Goal: Task Accomplishment & Management: Manage account settings

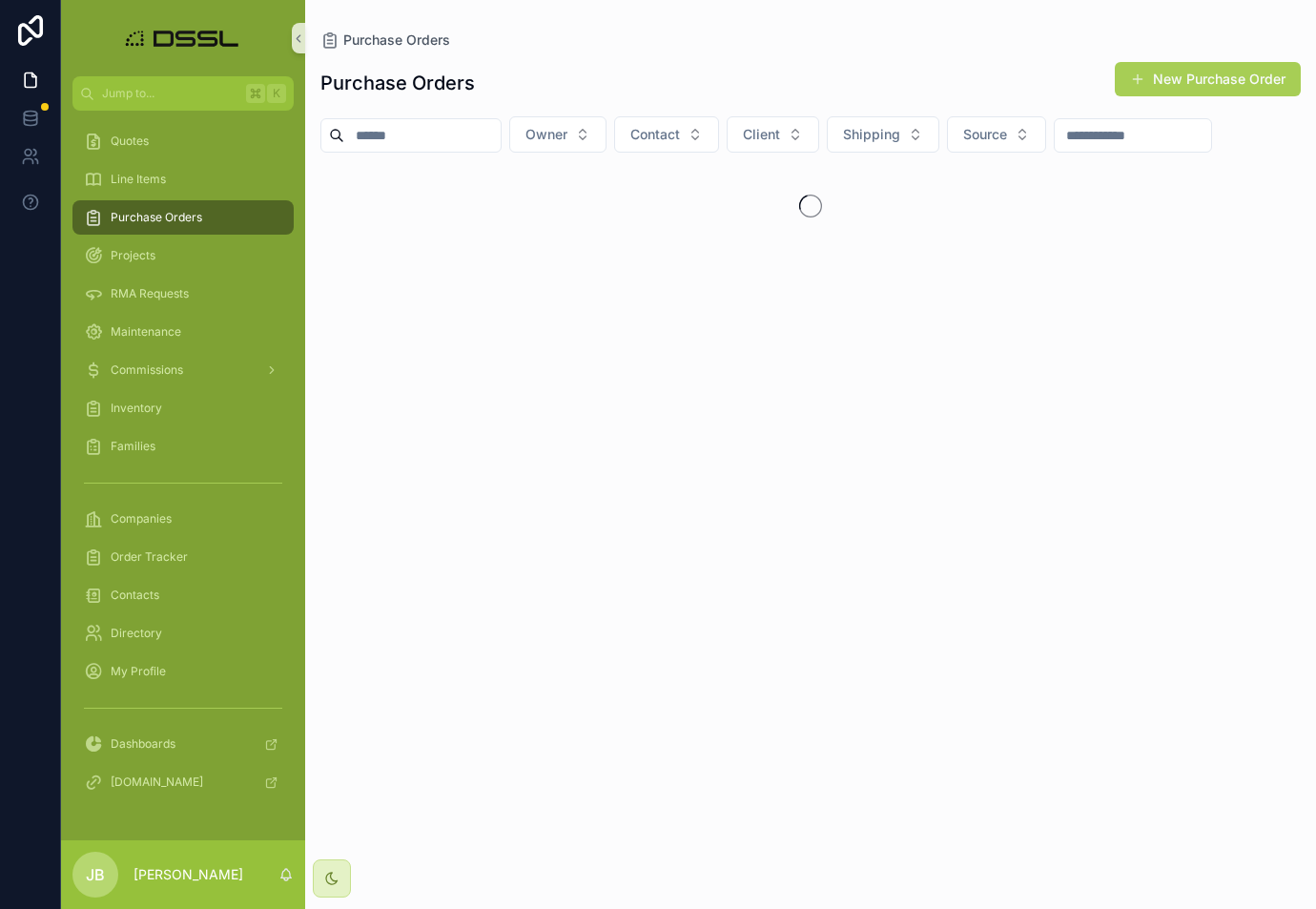
click at [414, 133] on input "scrollable content" at bounding box center [422, 135] width 156 height 27
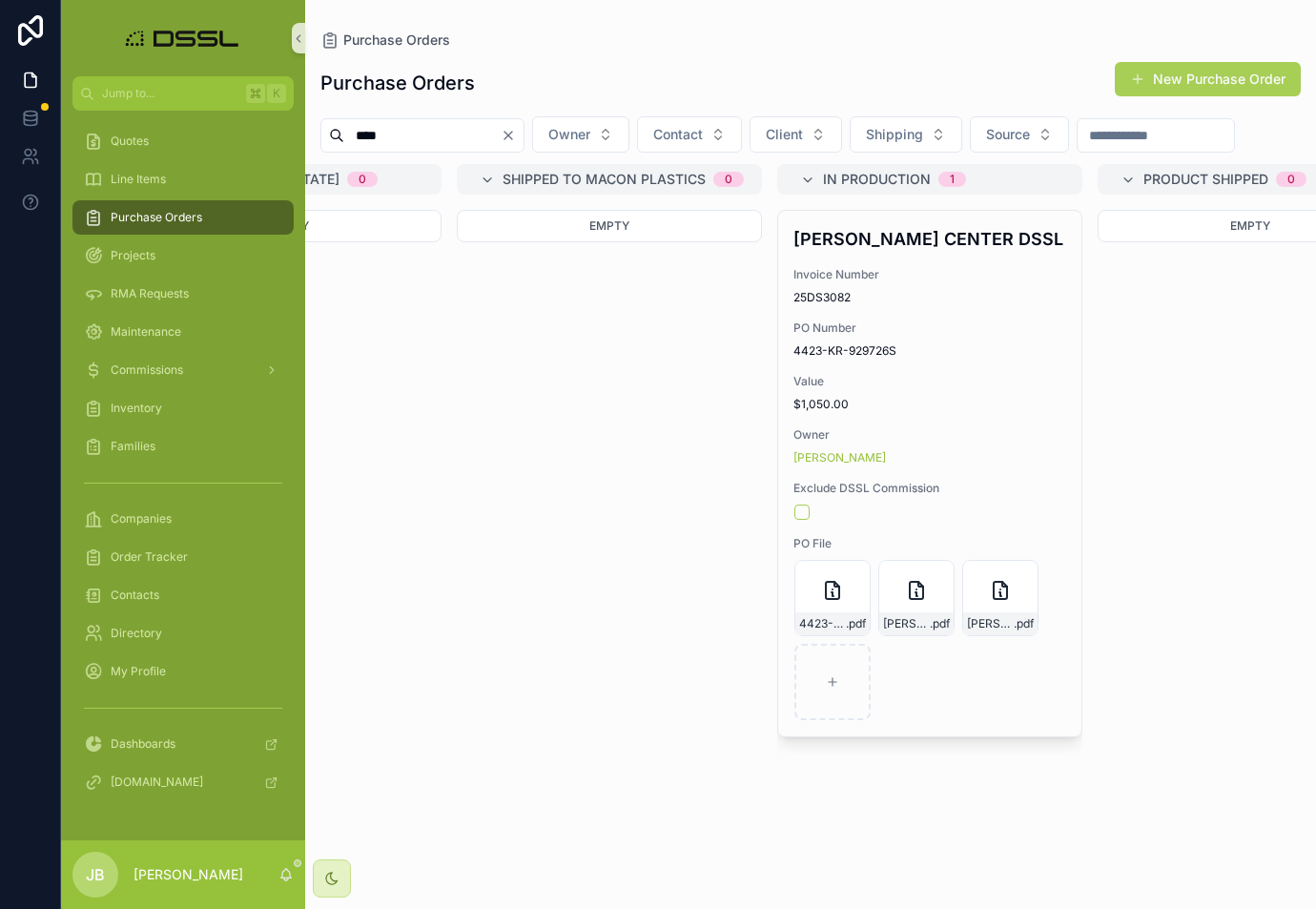
scroll to position [0, 2431]
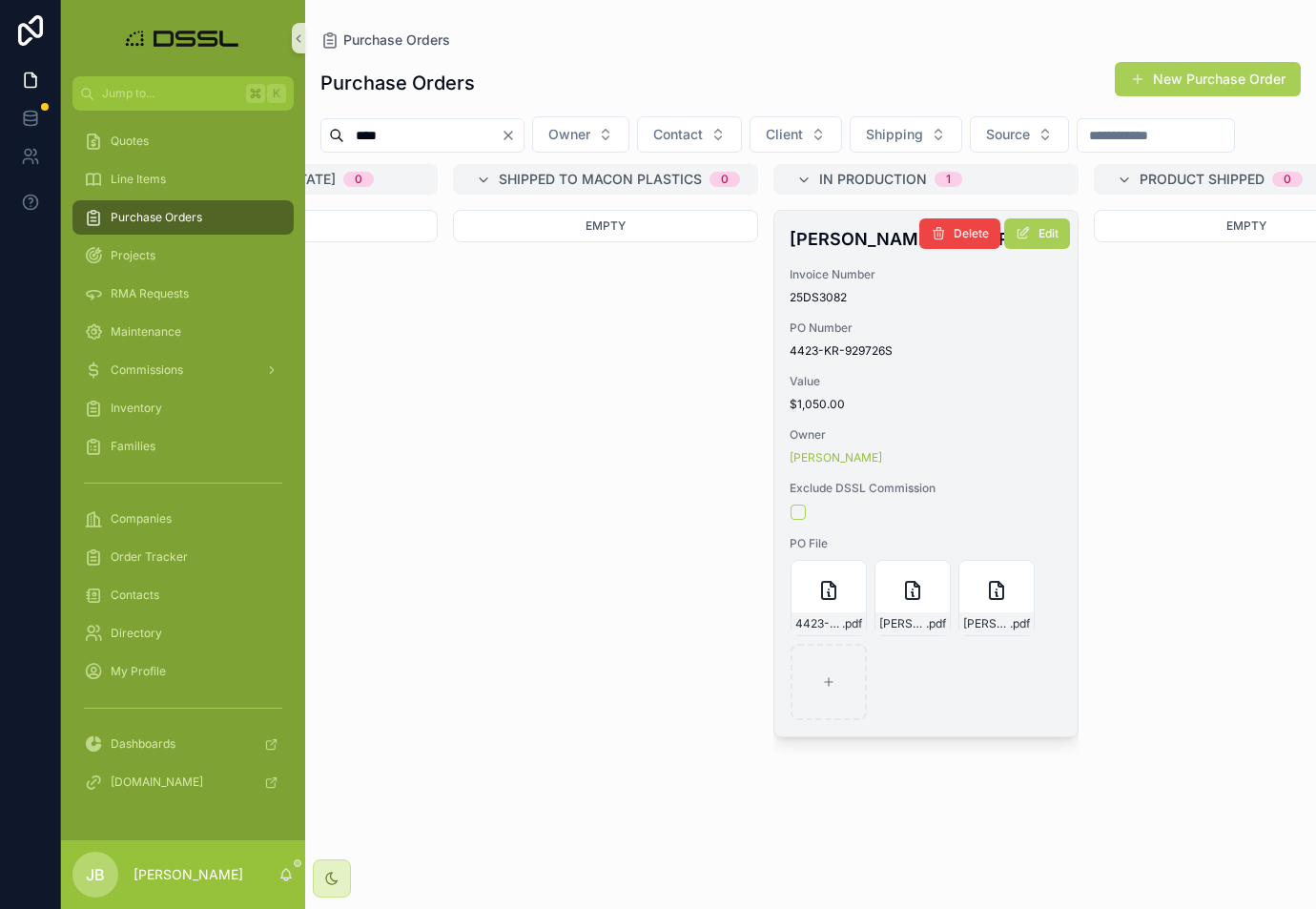
type input "****"
click at [817, 252] on h4 "[PERSON_NAME] CENTER DSSL" at bounding box center [926, 239] width 273 height 26
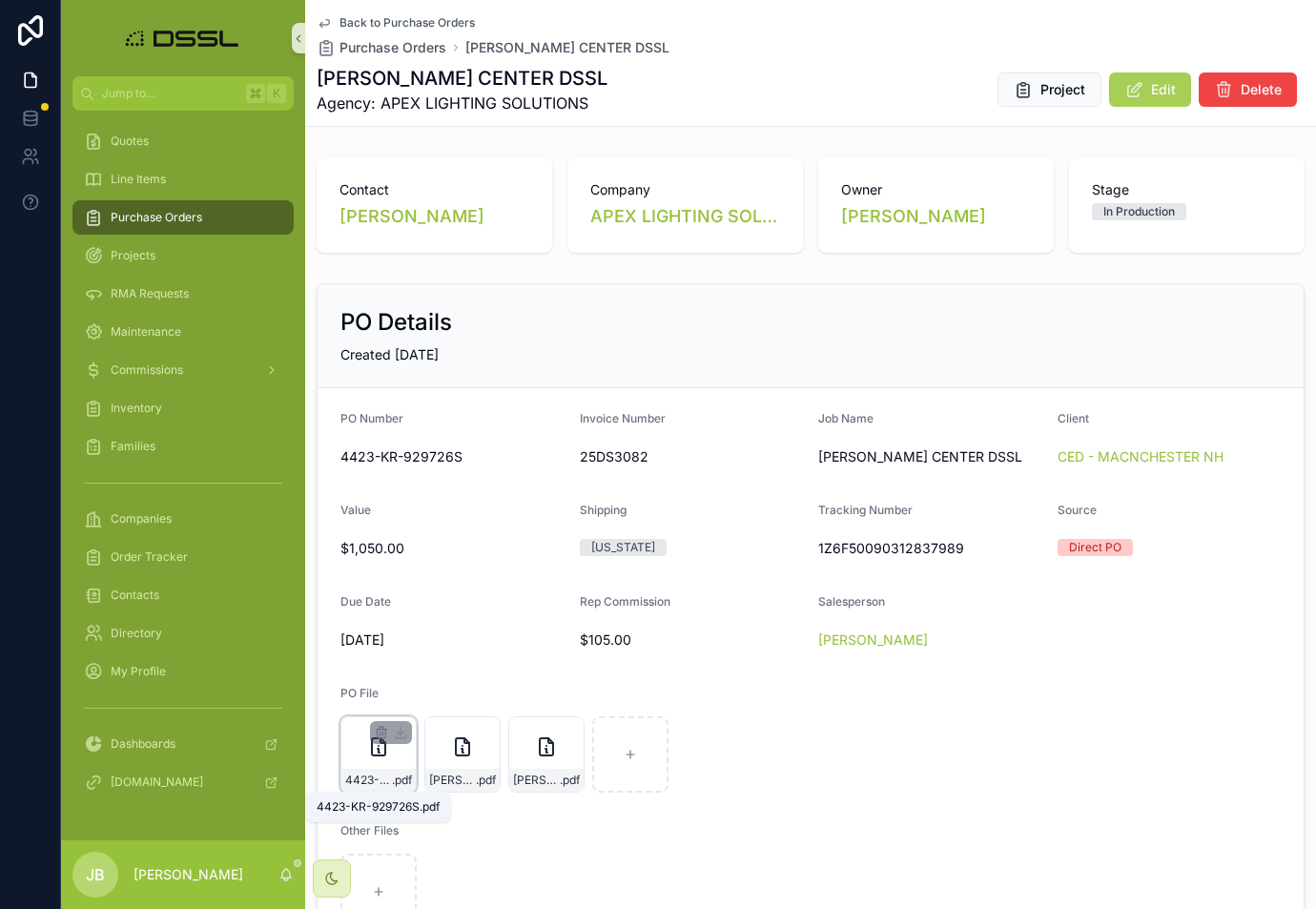
click at [398, 781] on span ".pdf" at bounding box center [402, 780] width 20 height 15
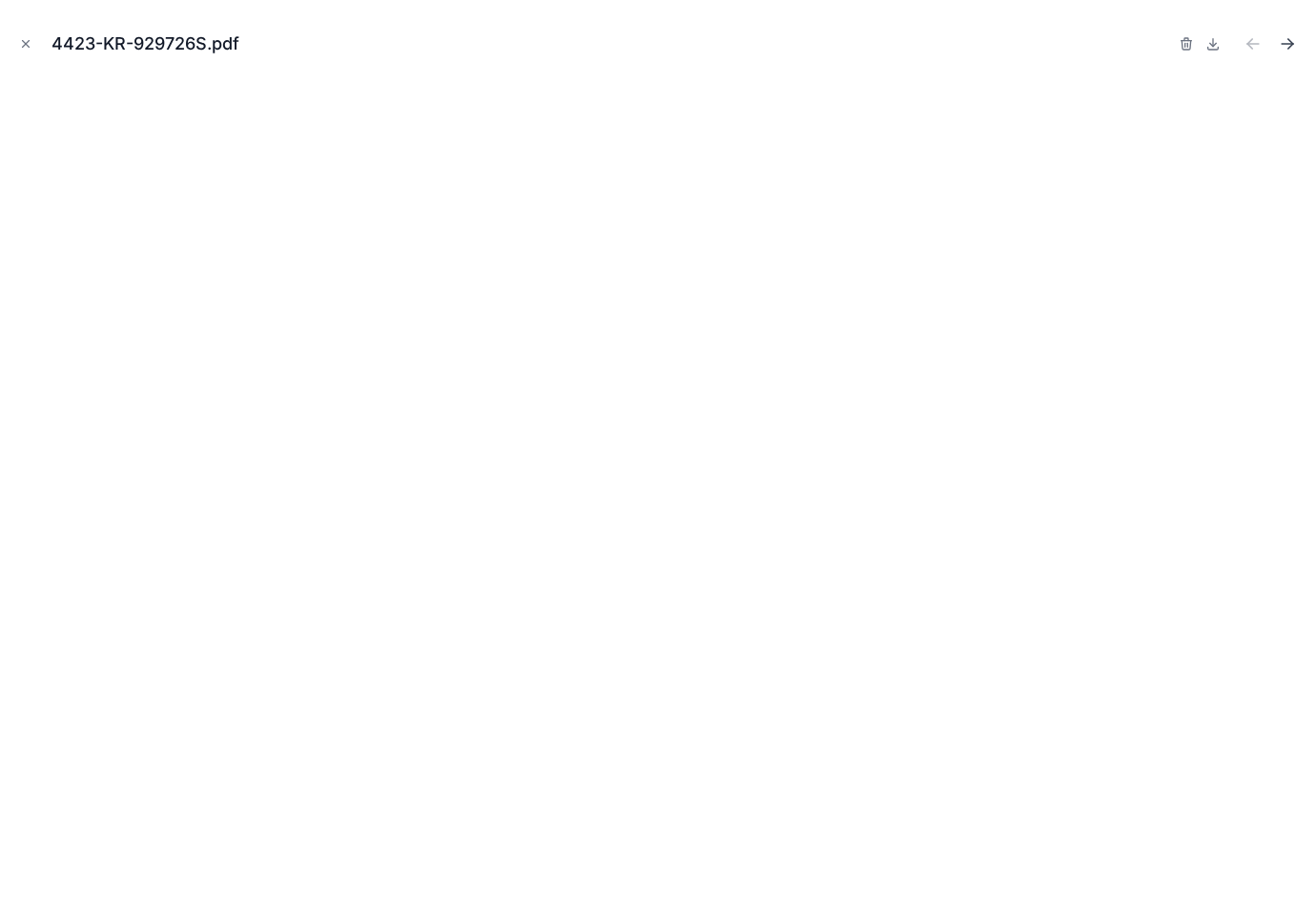
click at [1295, 45] on icon "Next file" at bounding box center [1287, 43] width 19 height 19
click at [1289, 48] on icon "Next file" at bounding box center [1290, 46] width 5 height 5
click at [1249, 46] on icon "Previous file" at bounding box center [1249, 46] width 5 height 5
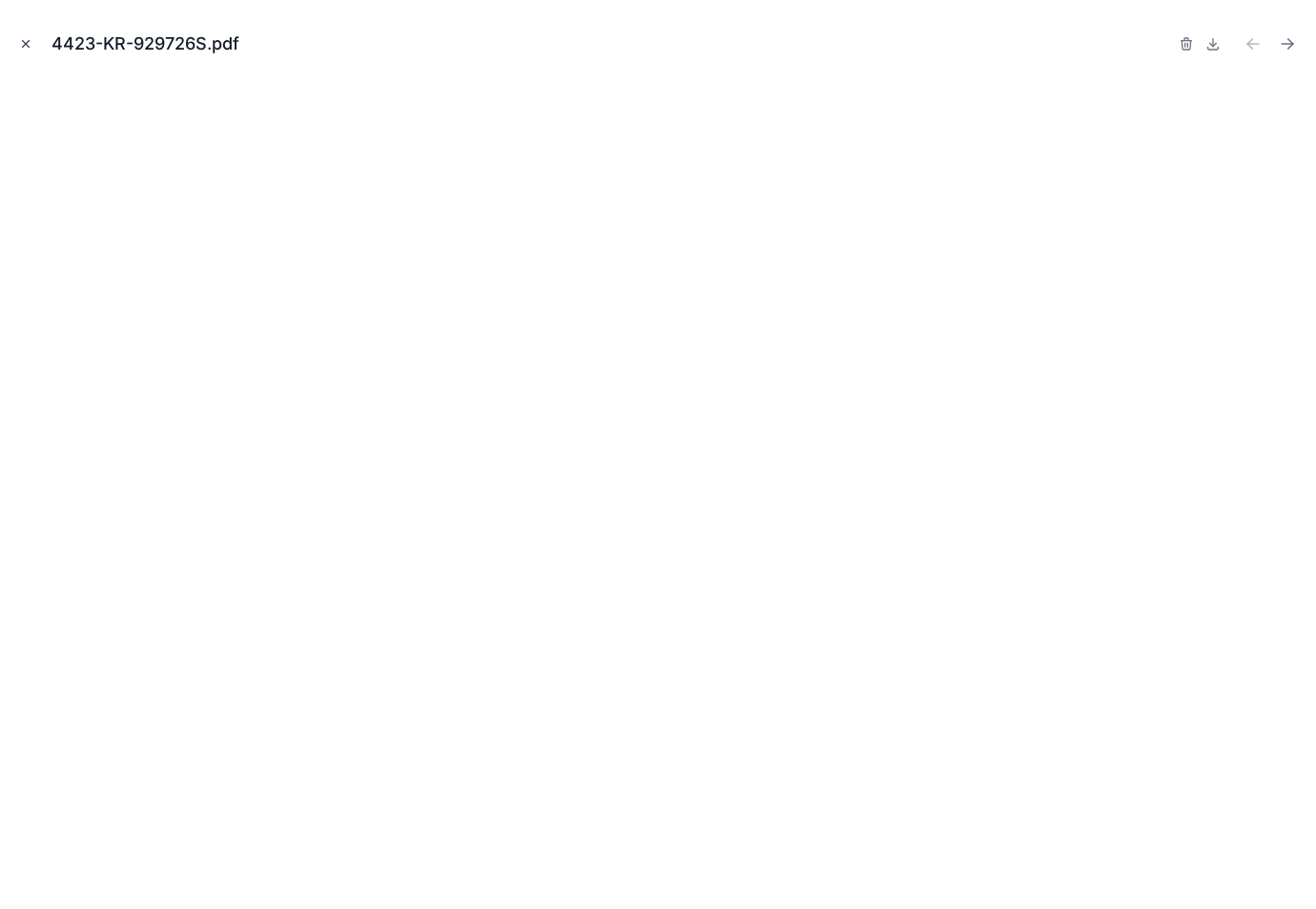
click at [25, 41] on icon "Close modal" at bounding box center [25, 43] width 13 height 13
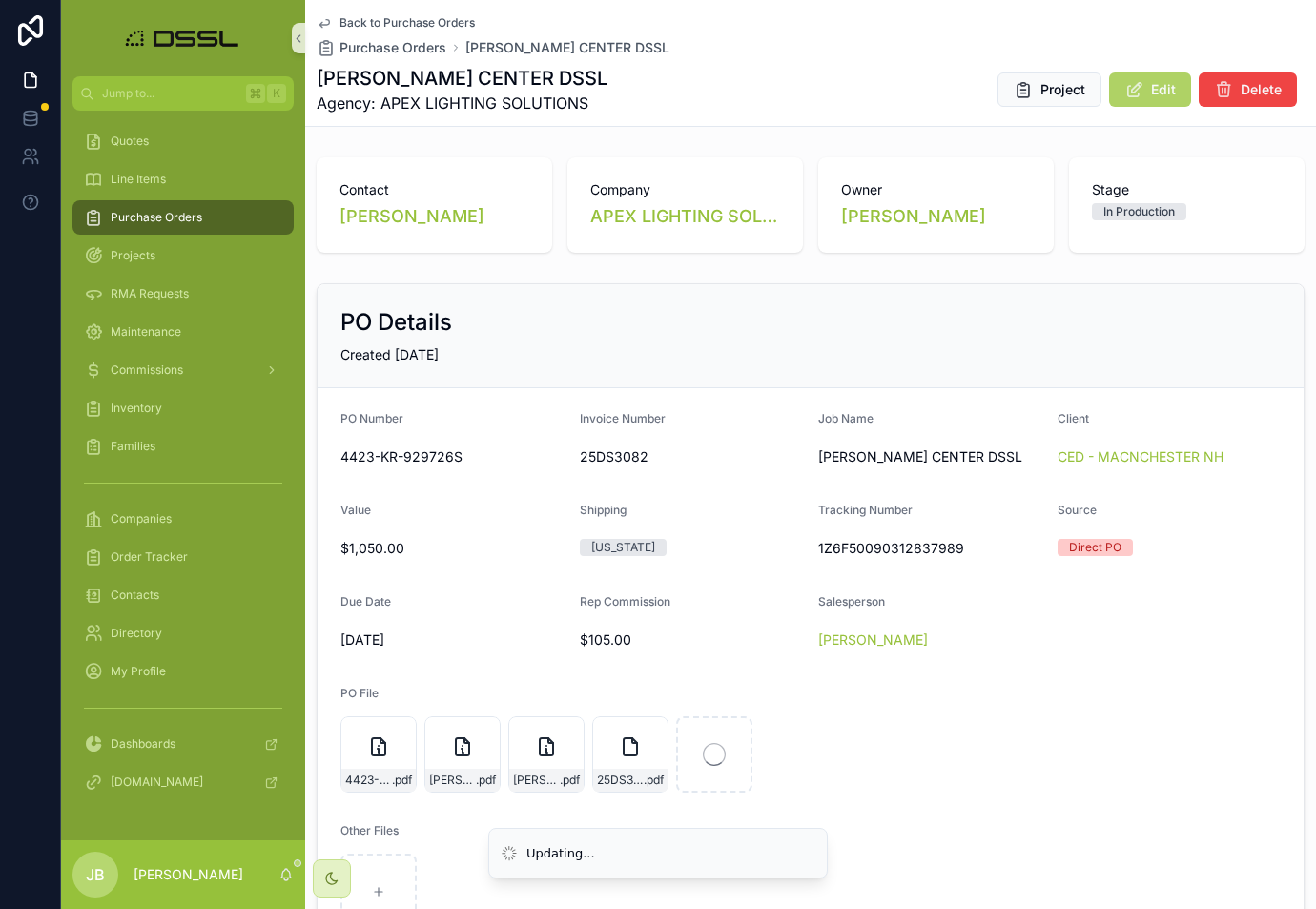
click at [1145, 93] on button "Edit" at bounding box center [1150, 90] width 82 height 34
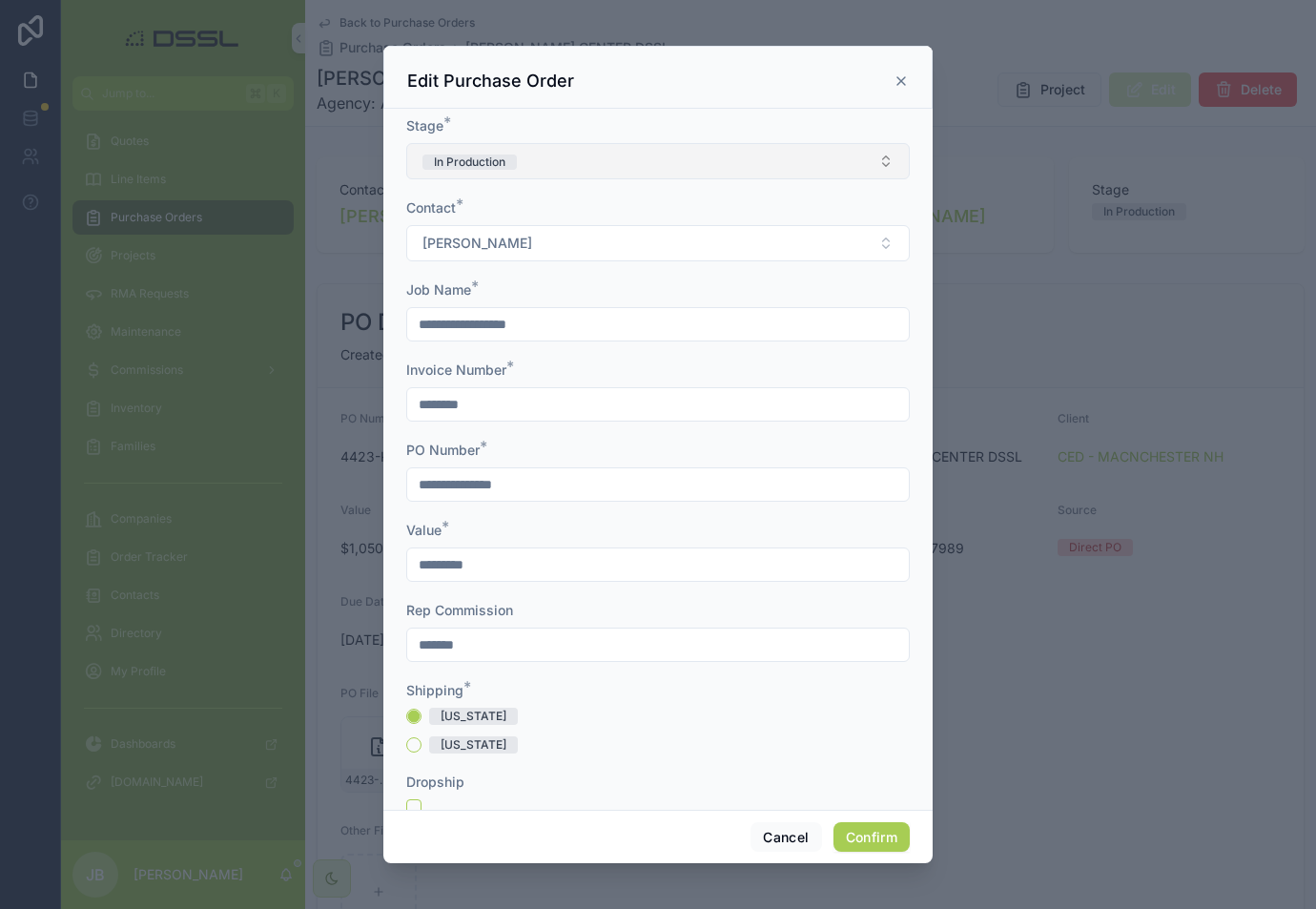
click at [577, 162] on button "In Production" at bounding box center [658, 161] width 504 height 36
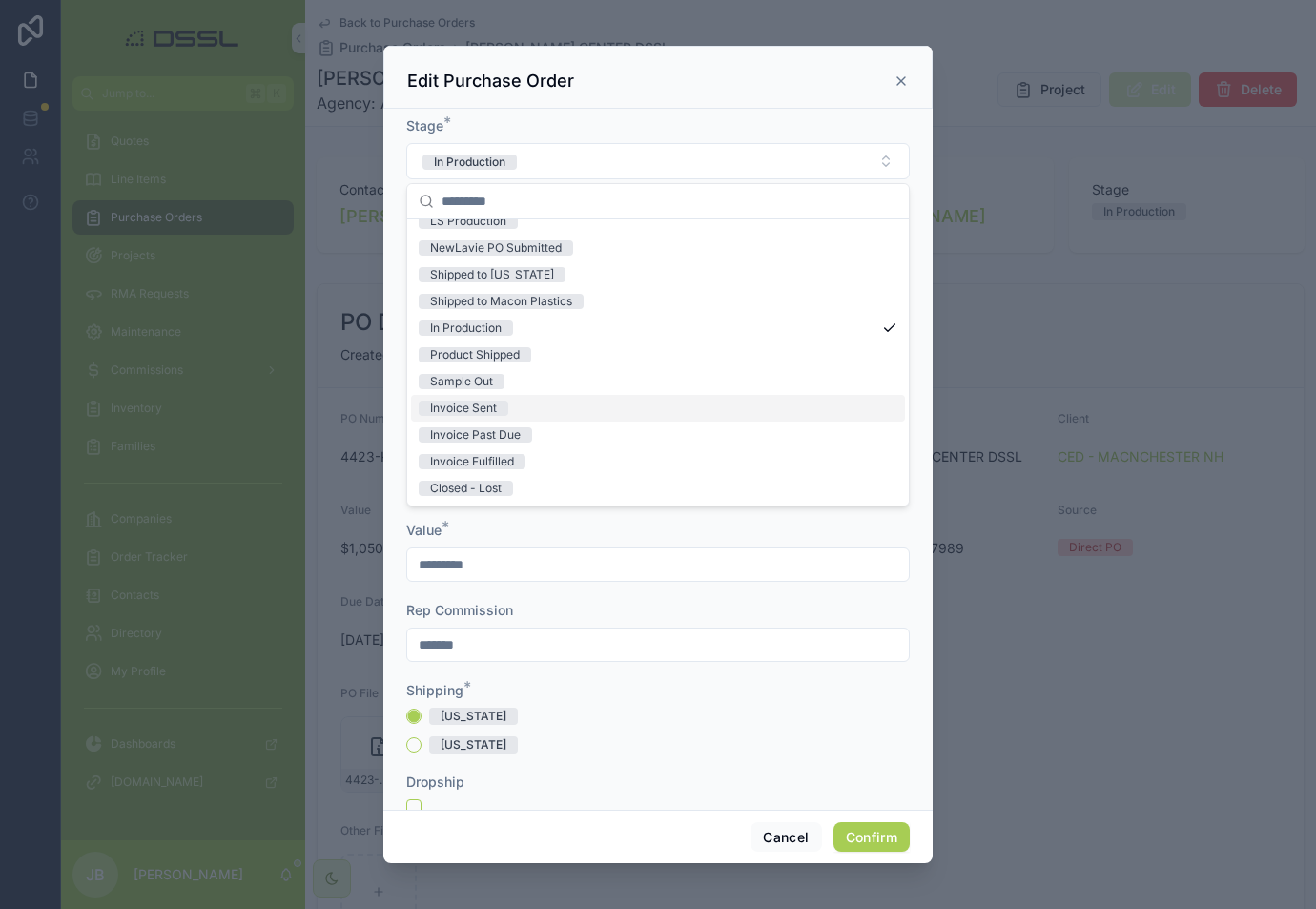
scroll to position [148, 0]
click at [482, 410] on div "Invoice Sent" at bounding box center [463, 407] width 67 height 15
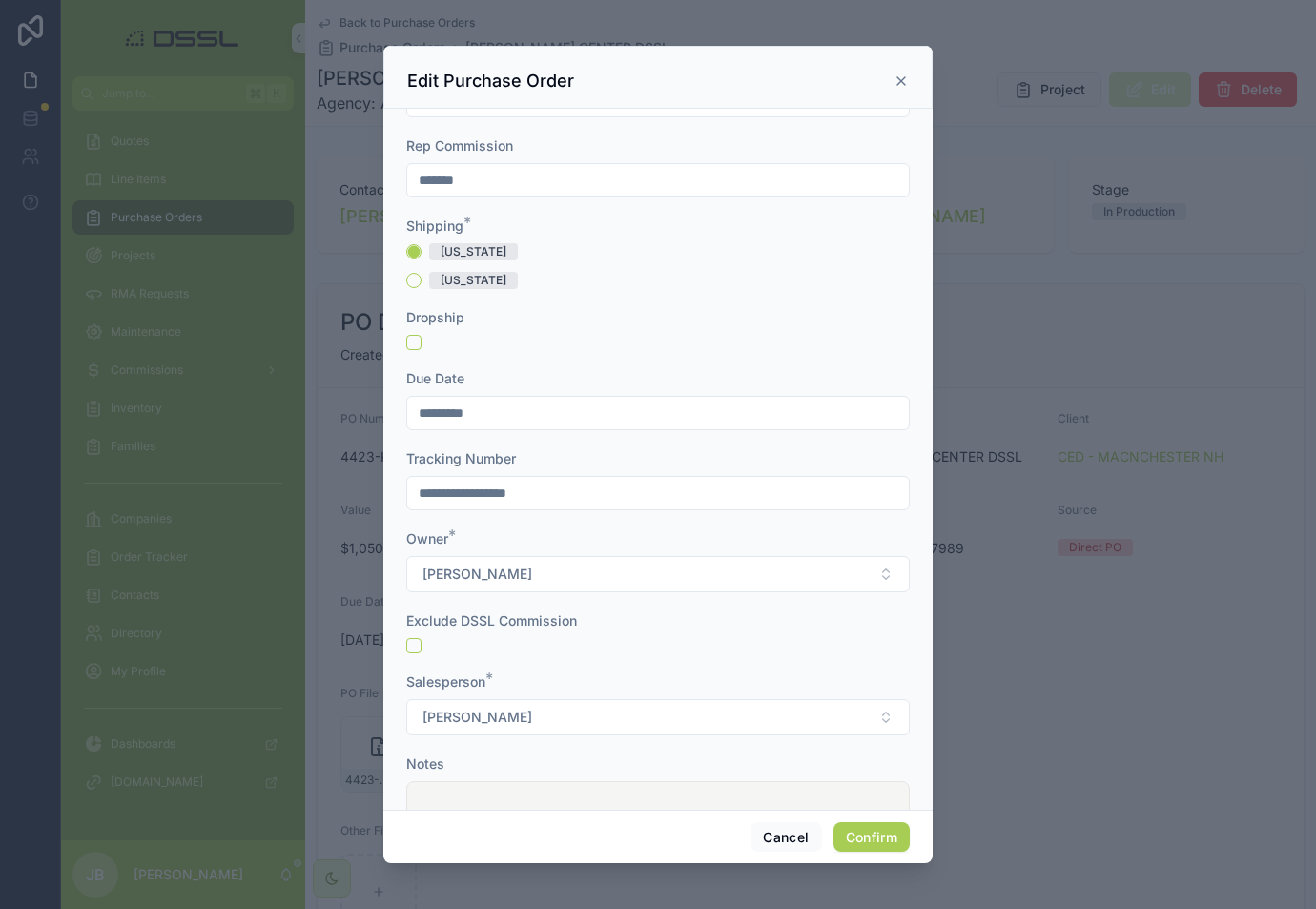
scroll to position [465, 0]
click at [870, 843] on button "Confirm" at bounding box center [871, 837] width 77 height 31
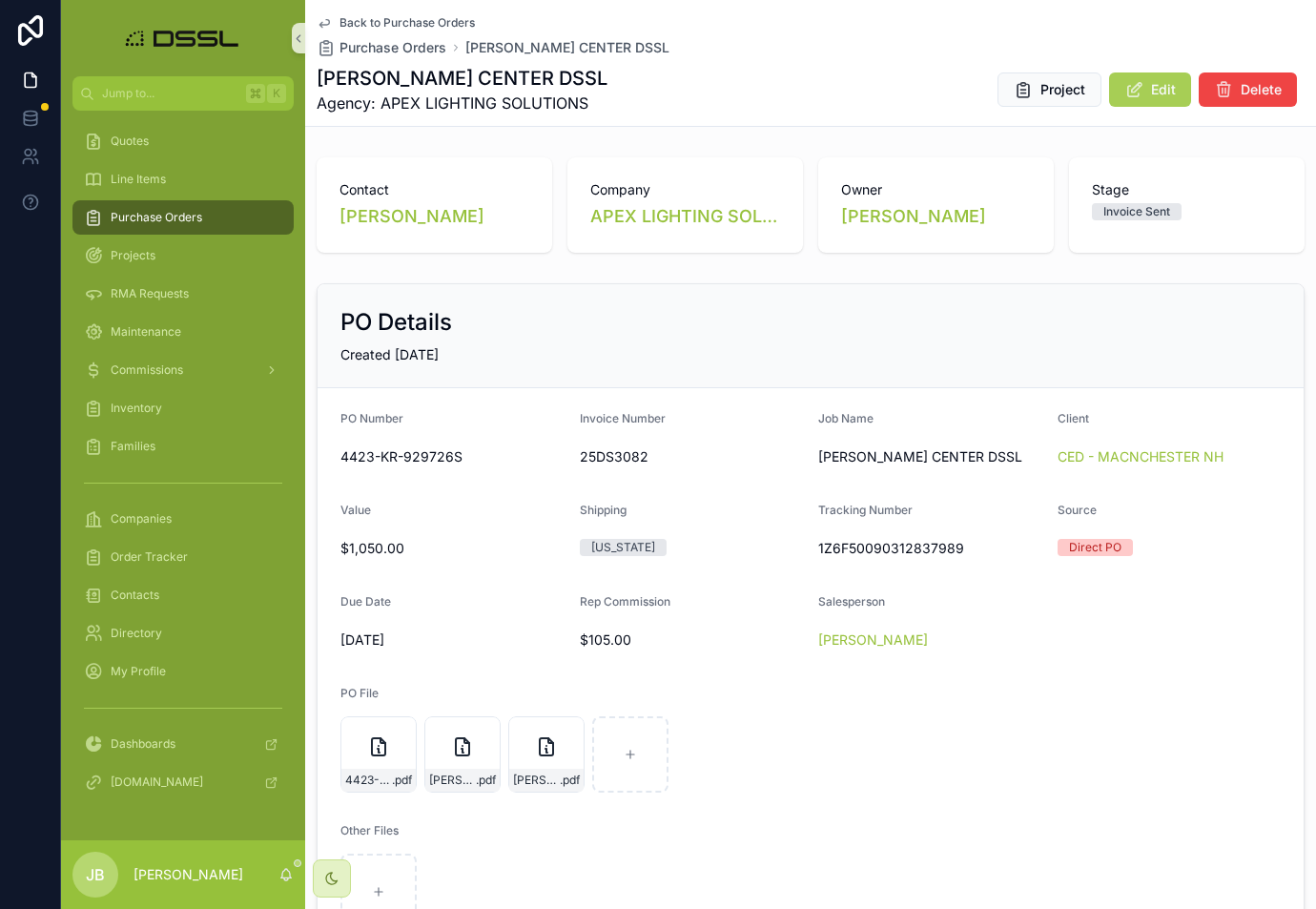
scroll to position [0, 0]
drag, startPoint x: 817, startPoint y: 548, endPoint x: 980, endPoint y: 547, distance: 163.0
click at [980, 547] on form "PO Number 4423-KR-929726S Invoice Number 25DS3082 Job Name [PERSON_NAME] CENTER…" at bounding box center [810, 670] width 986 height 565
copy span "1Z6F50090312837989"
click at [175, 218] on span "Purchase Orders" at bounding box center [156, 217] width 92 height 15
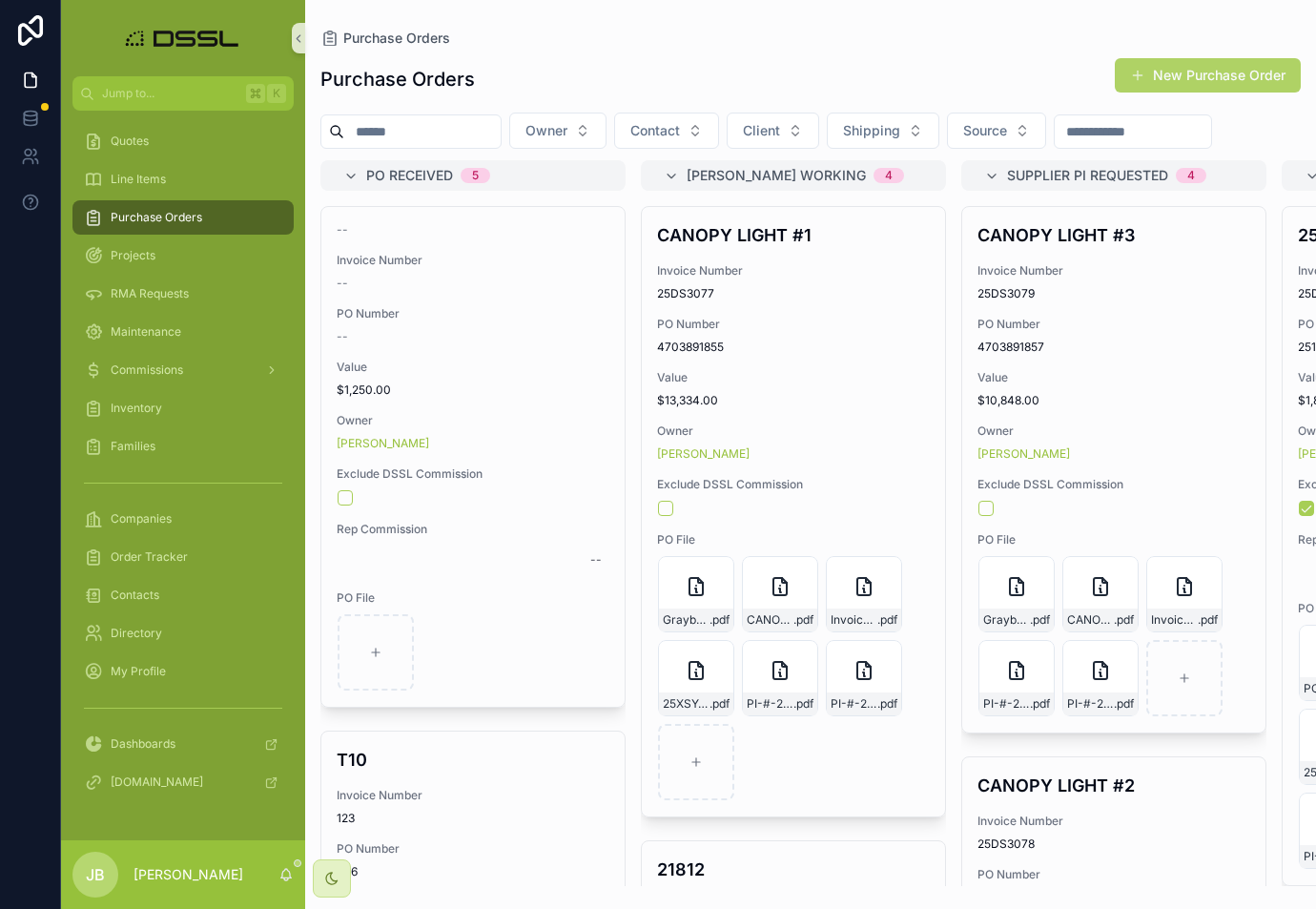
click at [1228, 65] on button "New Purchase Order" at bounding box center [1207, 75] width 186 height 34
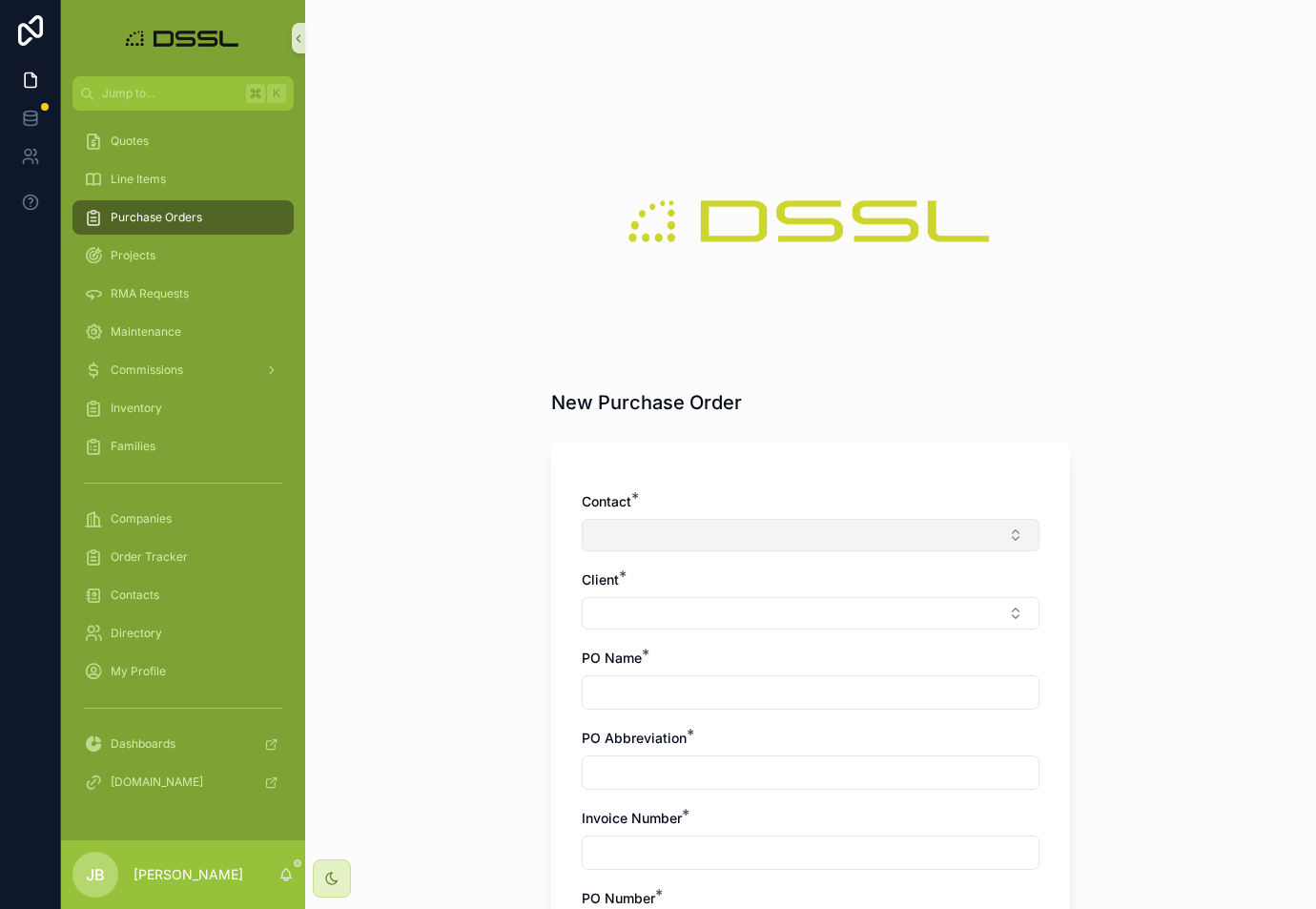
click at [647, 542] on button "Select Button" at bounding box center [810, 535] width 458 height 33
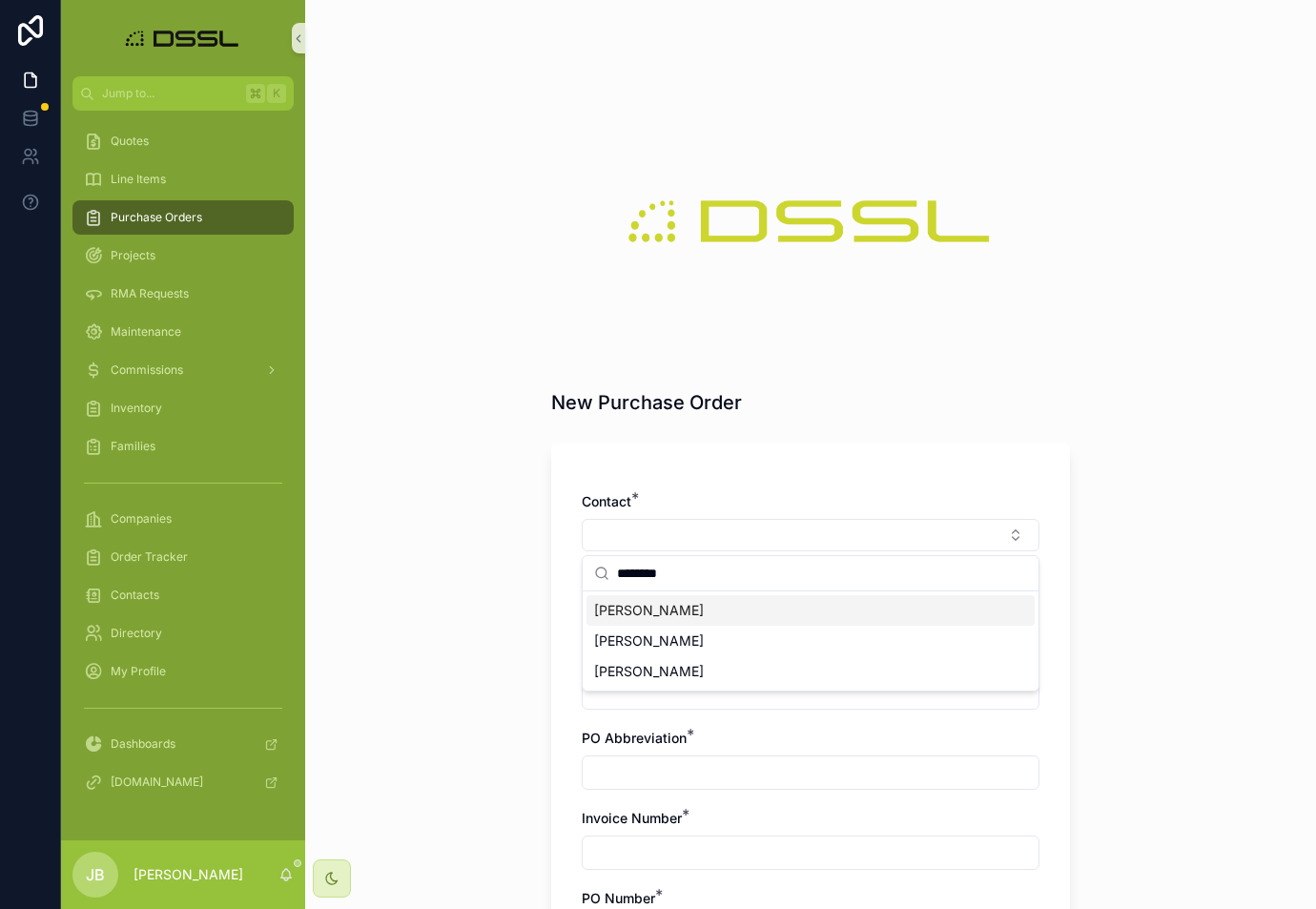
type input "********"
click at [673, 615] on span "[PERSON_NAME]" at bounding box center [649, 609] width 110 height 19
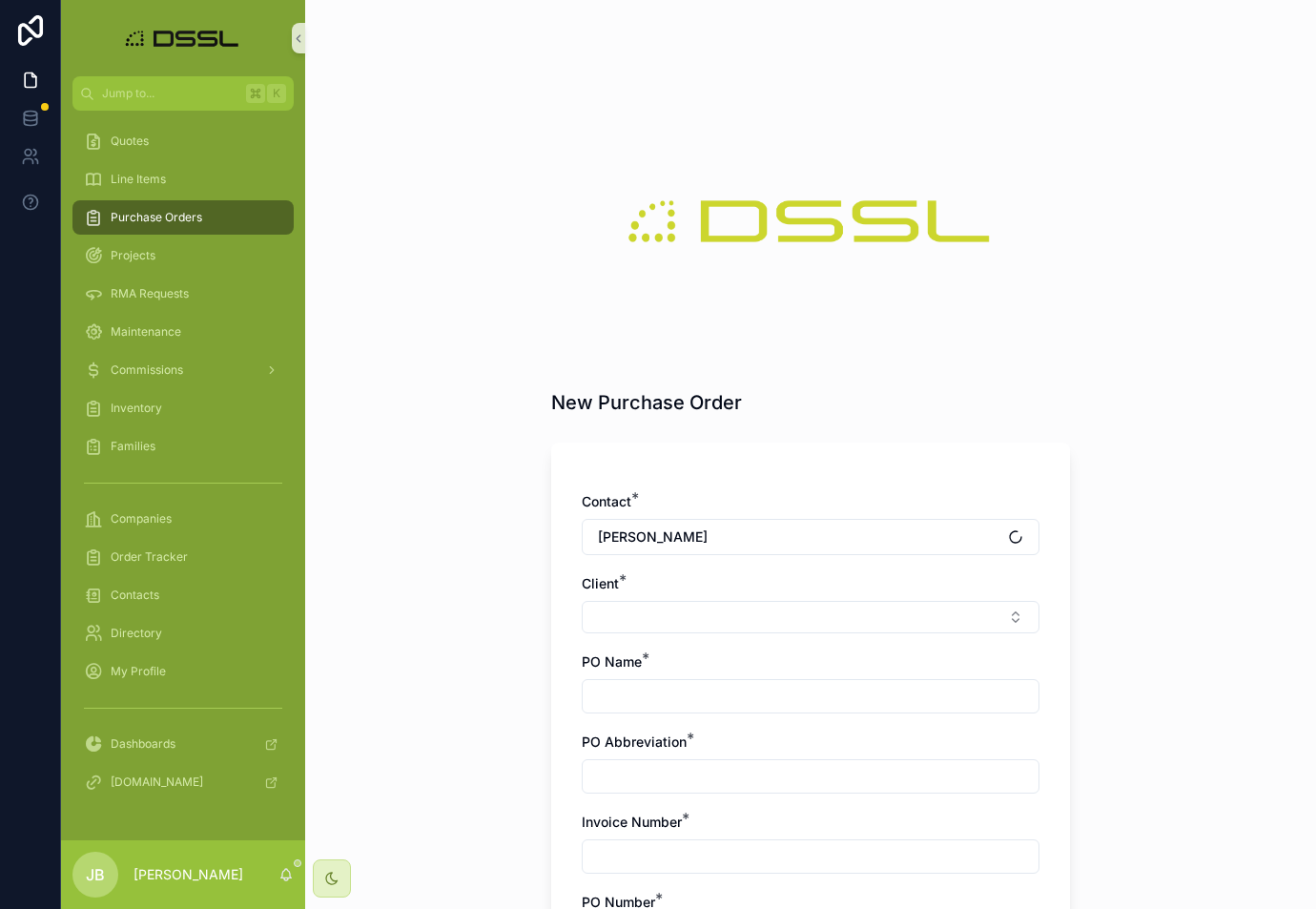
scroll to position [-1, 0]
click at [651, 612] on button "Select Button" at bounding box center [810, 616] width 458 height 33
type input "*****"
click at [708, 698] on span "WESCO DISTRIBUTION INC." at bounding box center [684, 692] width 179 height 19
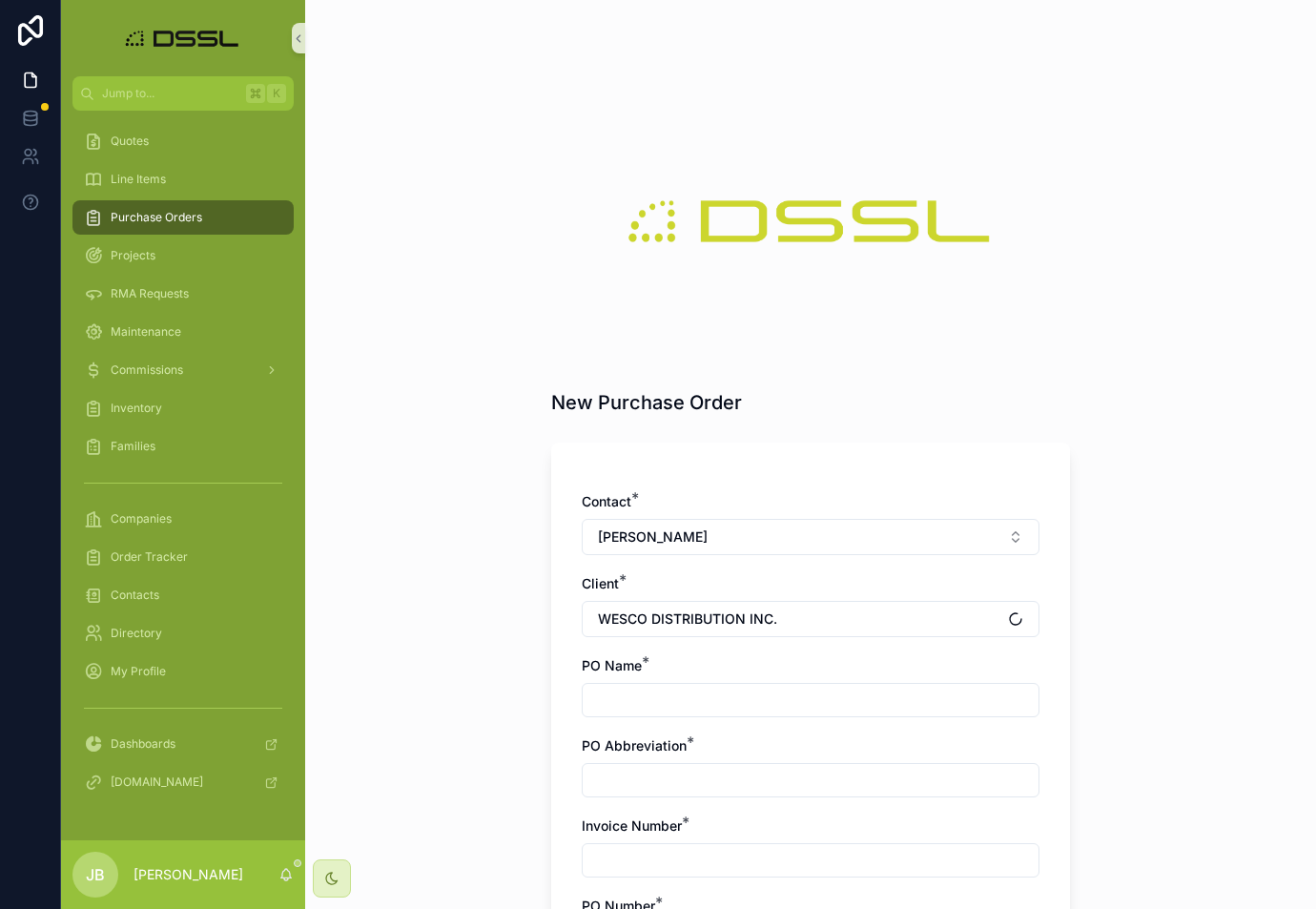
click at [681, 701] on input "scrollable content" at bounding box center [810, 700] width 456 height 27
paste input "**********"
type input "**********"
click at [632, 774] on input "scrollable content" at bounding box center [810, 780] width 456 height 27
paste input "**********"
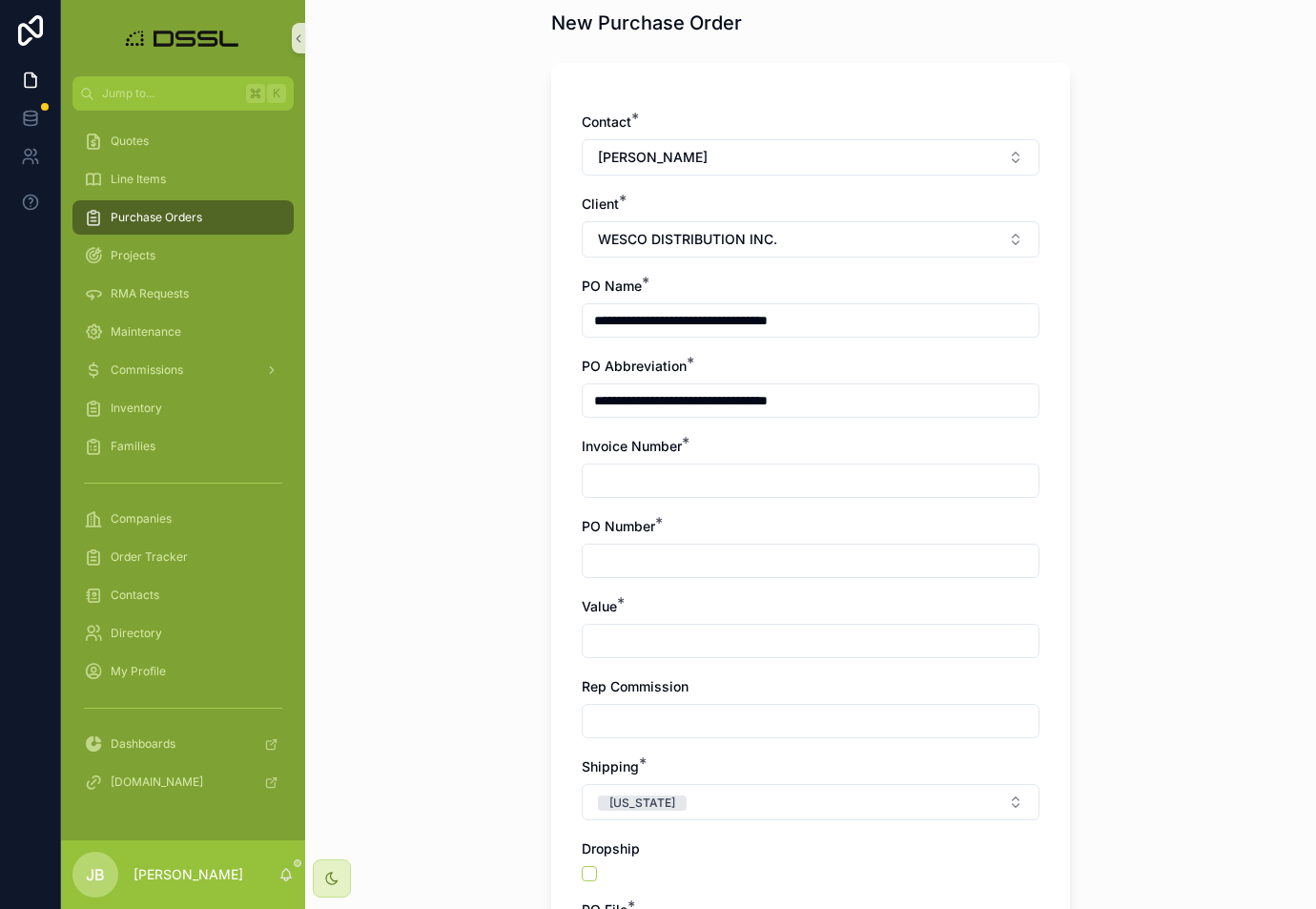
scroll to position [383, 0]
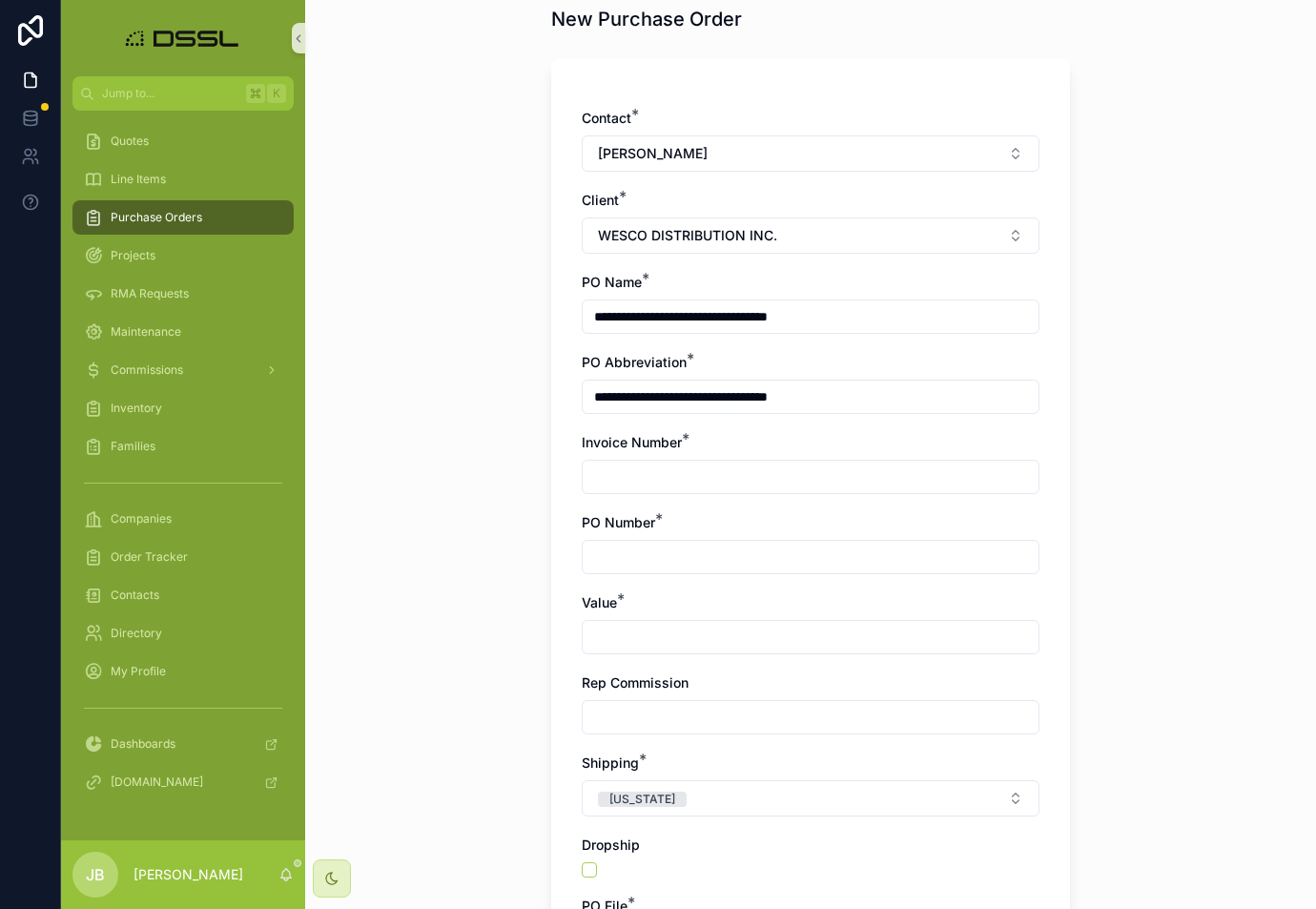
type input "**********"
click at [671, 473] on input "scrollable content" at bounding box center [810, 477] width 456 height 27
type input "********"
click at [656, 550] on input "scrollable content" at bounding box center [810, 557] width 456 height 27
paste input "********"
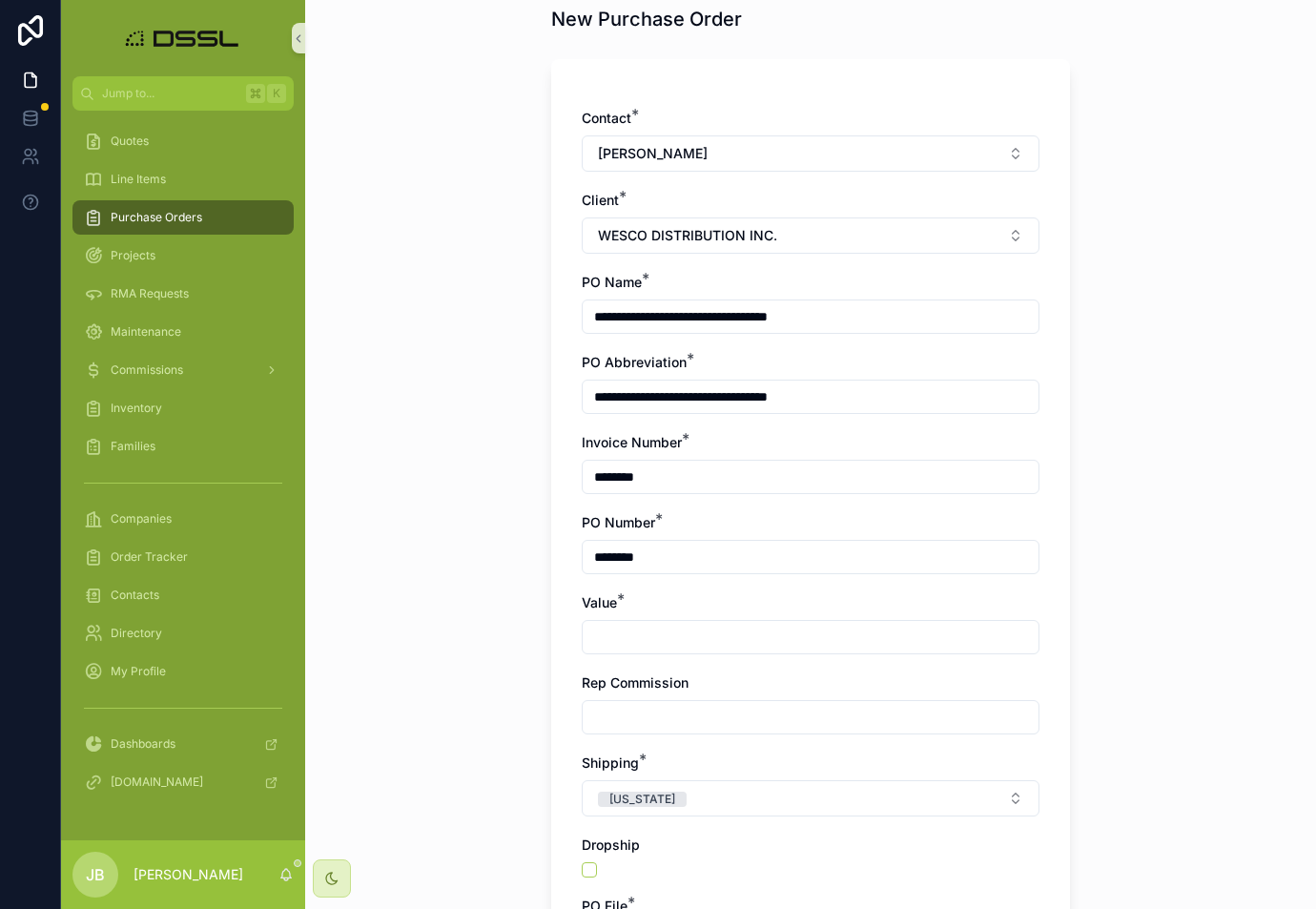
type input "********"
click at [653, 646] on input "scrollable content" at bounding box center [810, 636] width 456 height 27
click at [613, 628] on input "scrollable content" at bounding box center [810, 636] width 456 height 27
type input "*******"
click at [643, 726] on input "scrollable content" at bounding box center [810, 717] width 456 height 27
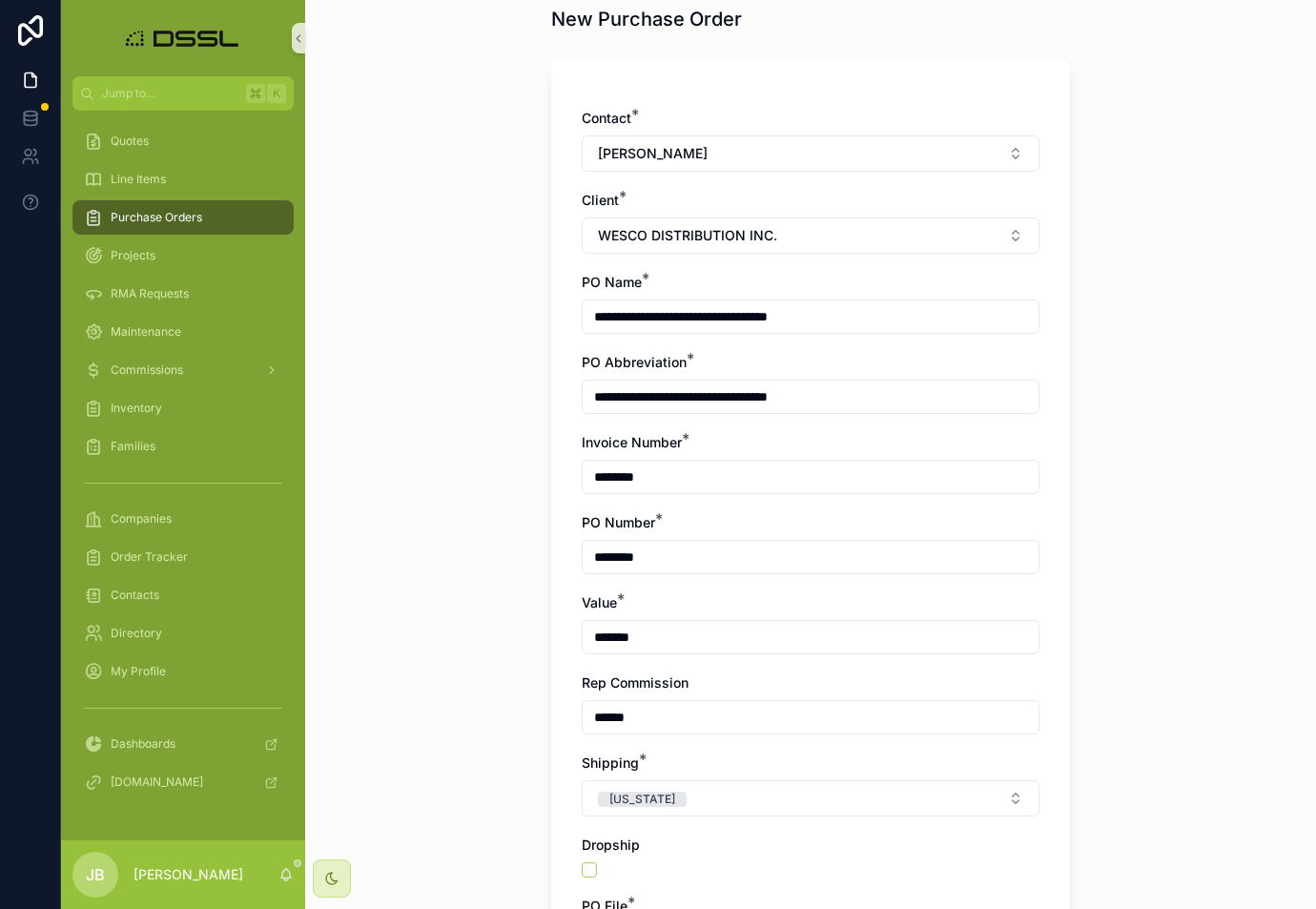
type input "******"
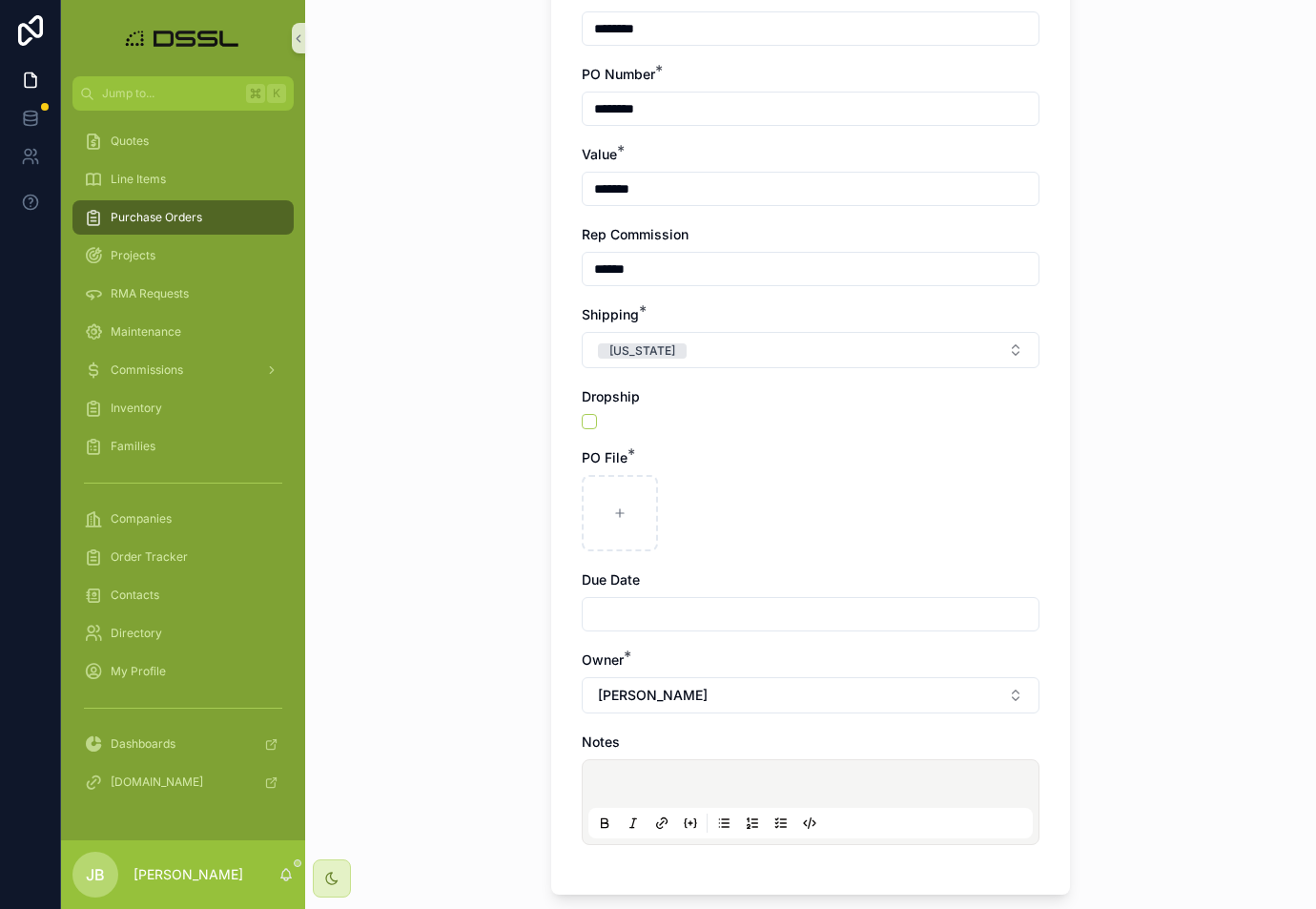
scroll to position [838, 0]
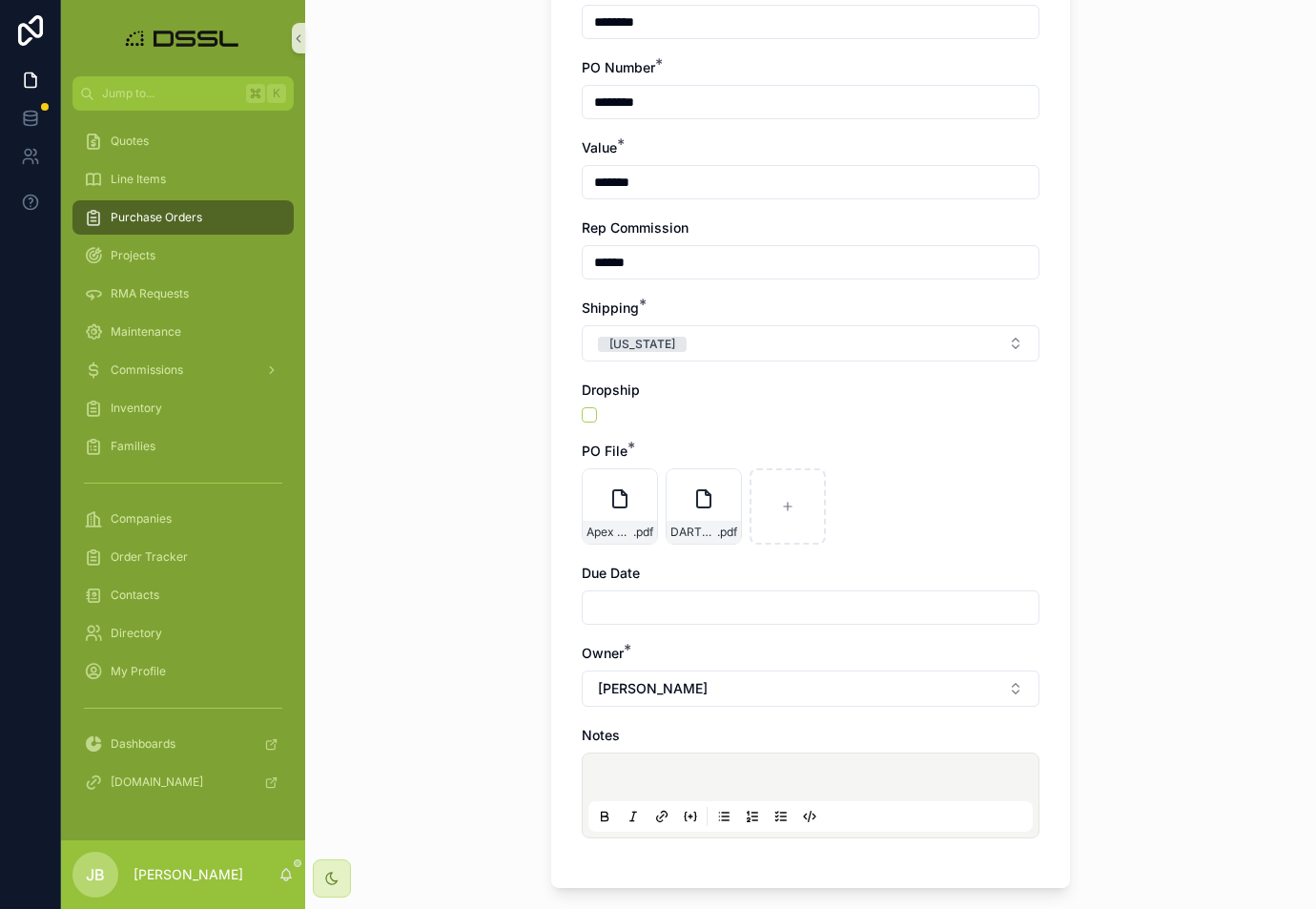
click at [623, 610] on input "scrollable content" at bounding box center [810, 607] width 456 height 27
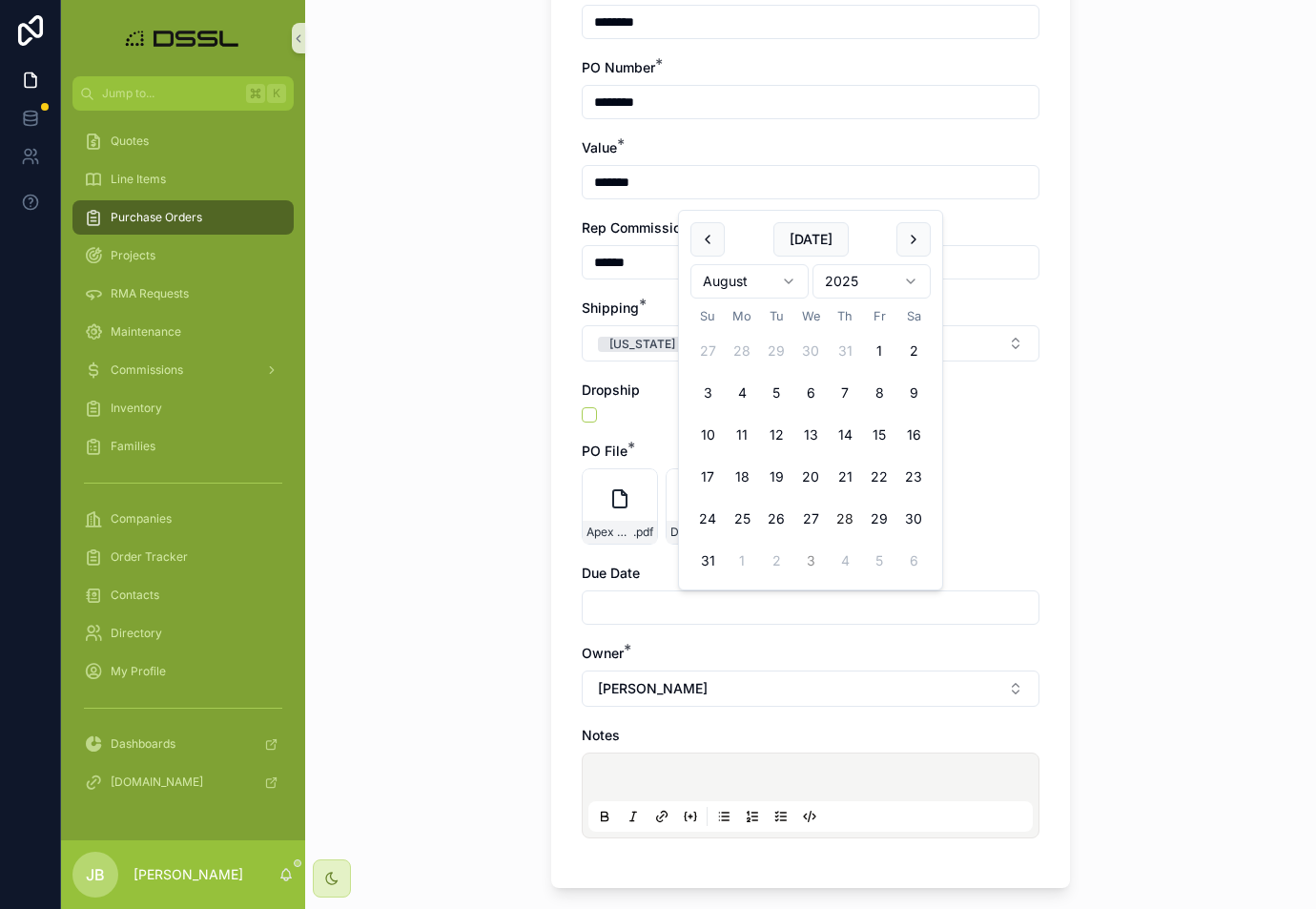
scroll to position [834, 0]
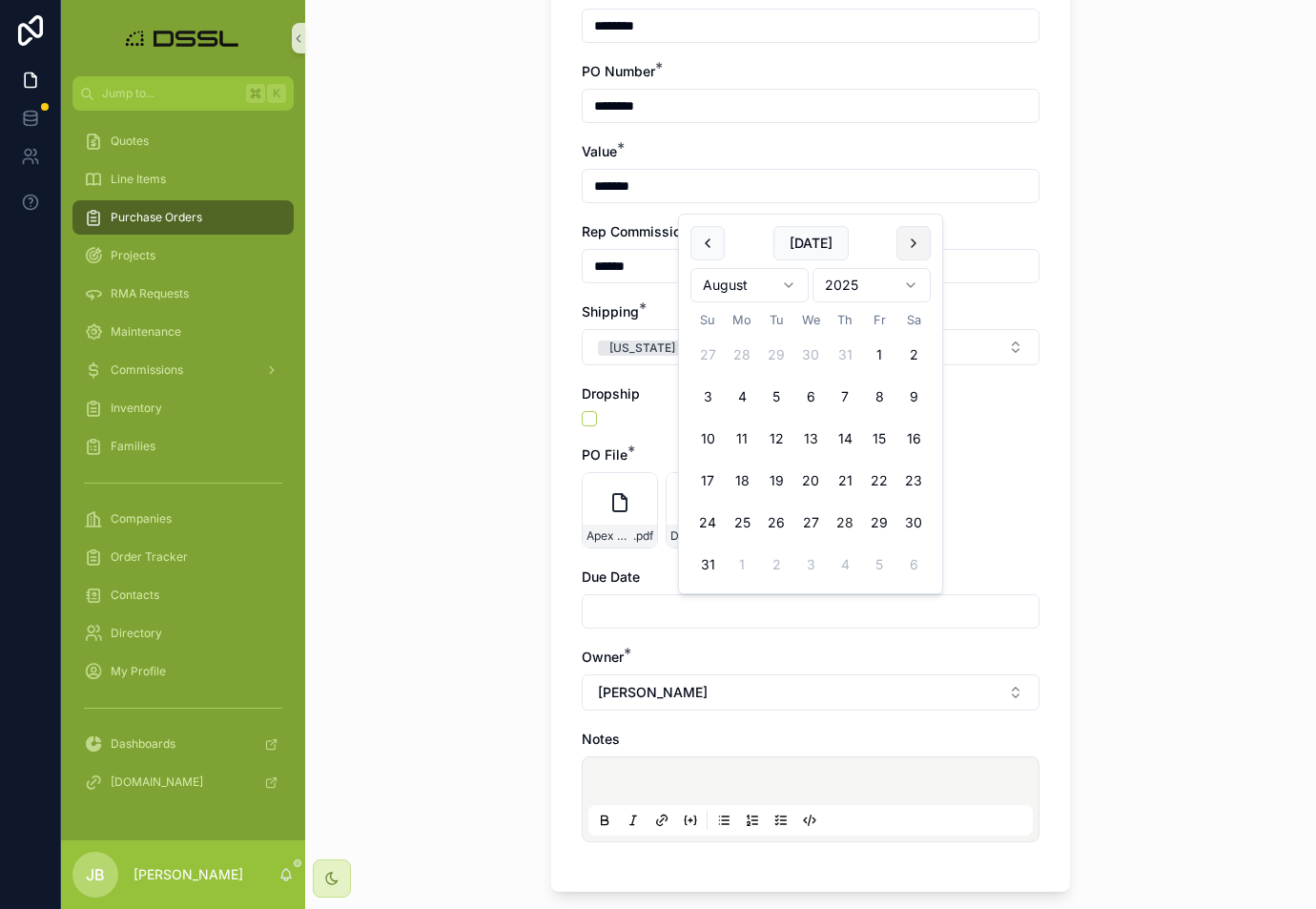
click at [914, 248] on button "scrollable content" at bounding box center [913, 243] width 34 height 34
click at [843, 524] on button "25" at bounding box center [844, 523] width 34 height 34
type input "*********"
click at [1140, 522] on div "**********" at bounding box center [810, 454] width 1010 height 909
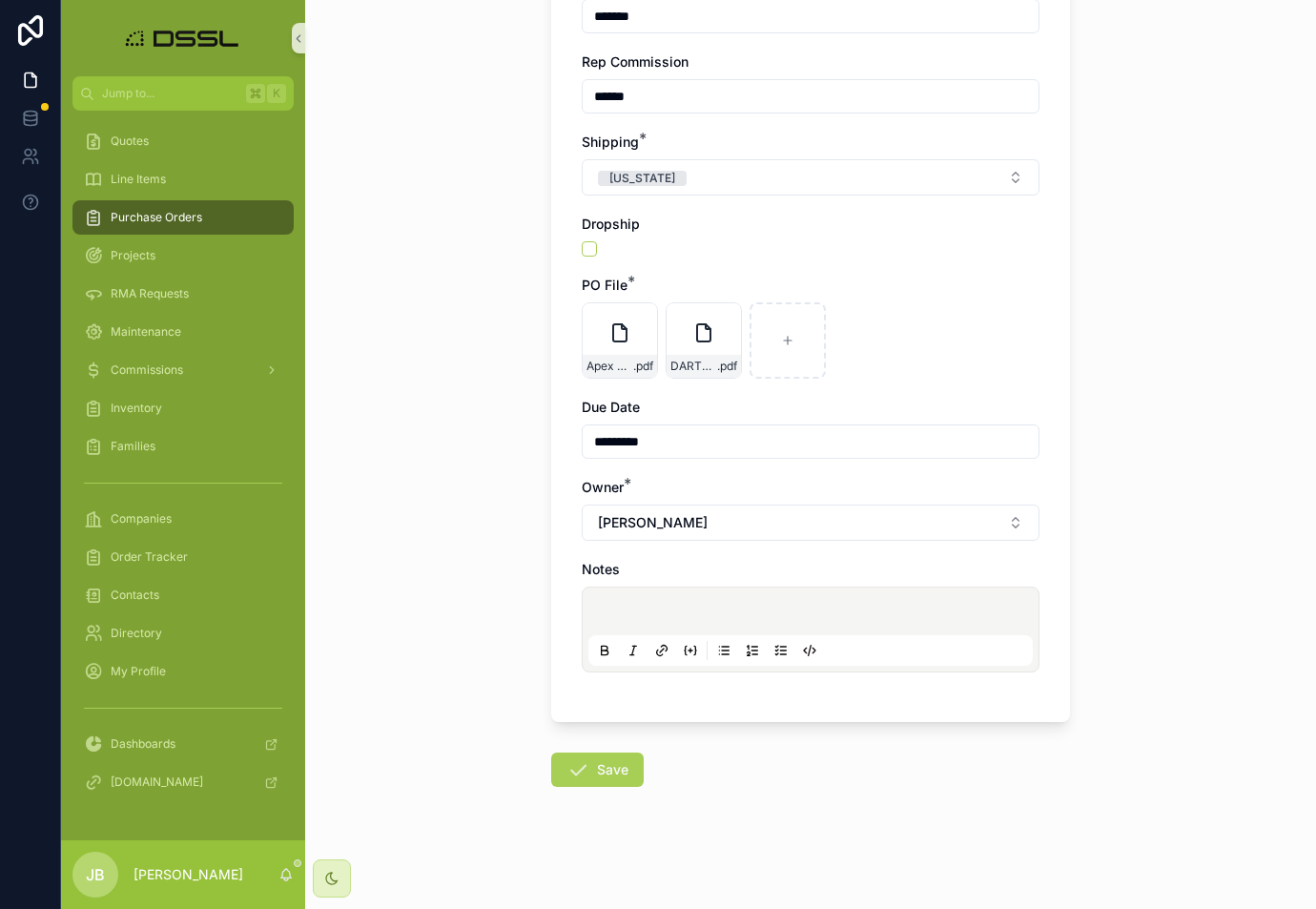
scroll to position [1005, 0]
click at [635, 611] on p "scrollable content" at bounding box center [814, 613] width 444 height 19
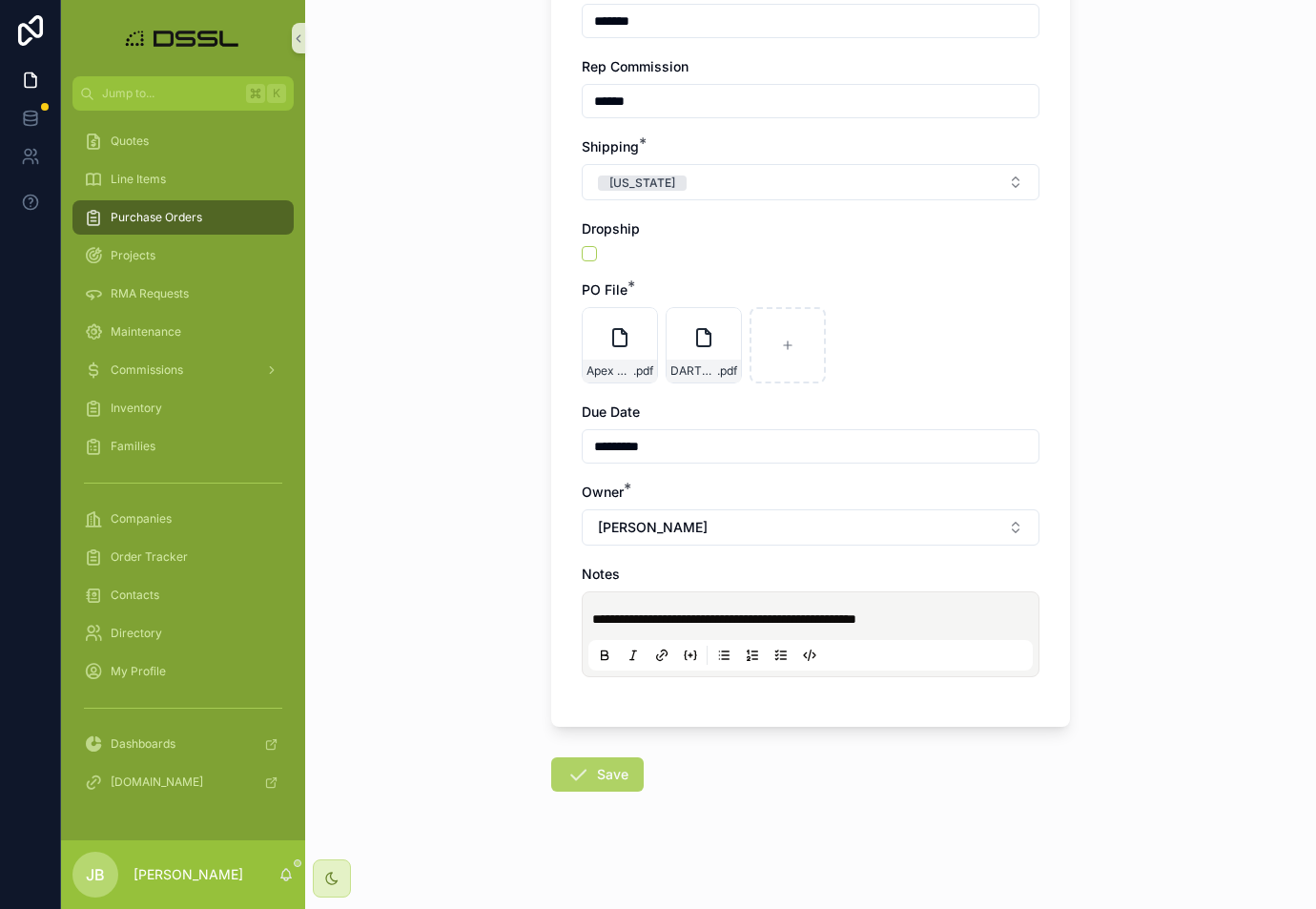
scroll to position [1004, 0]
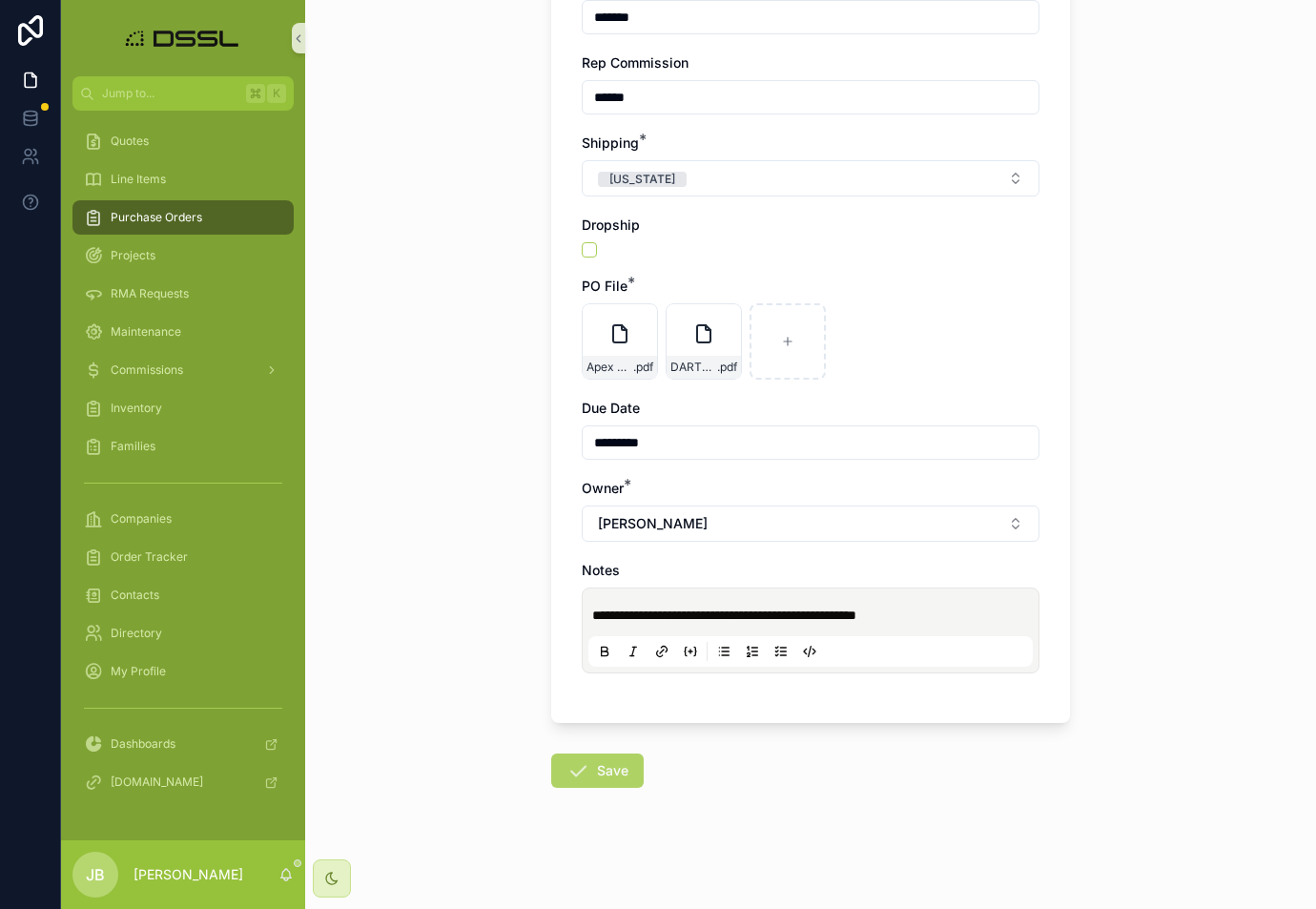
click at [612, 779] on button "Save" at bounding box center [597, 771] width 93 height 34
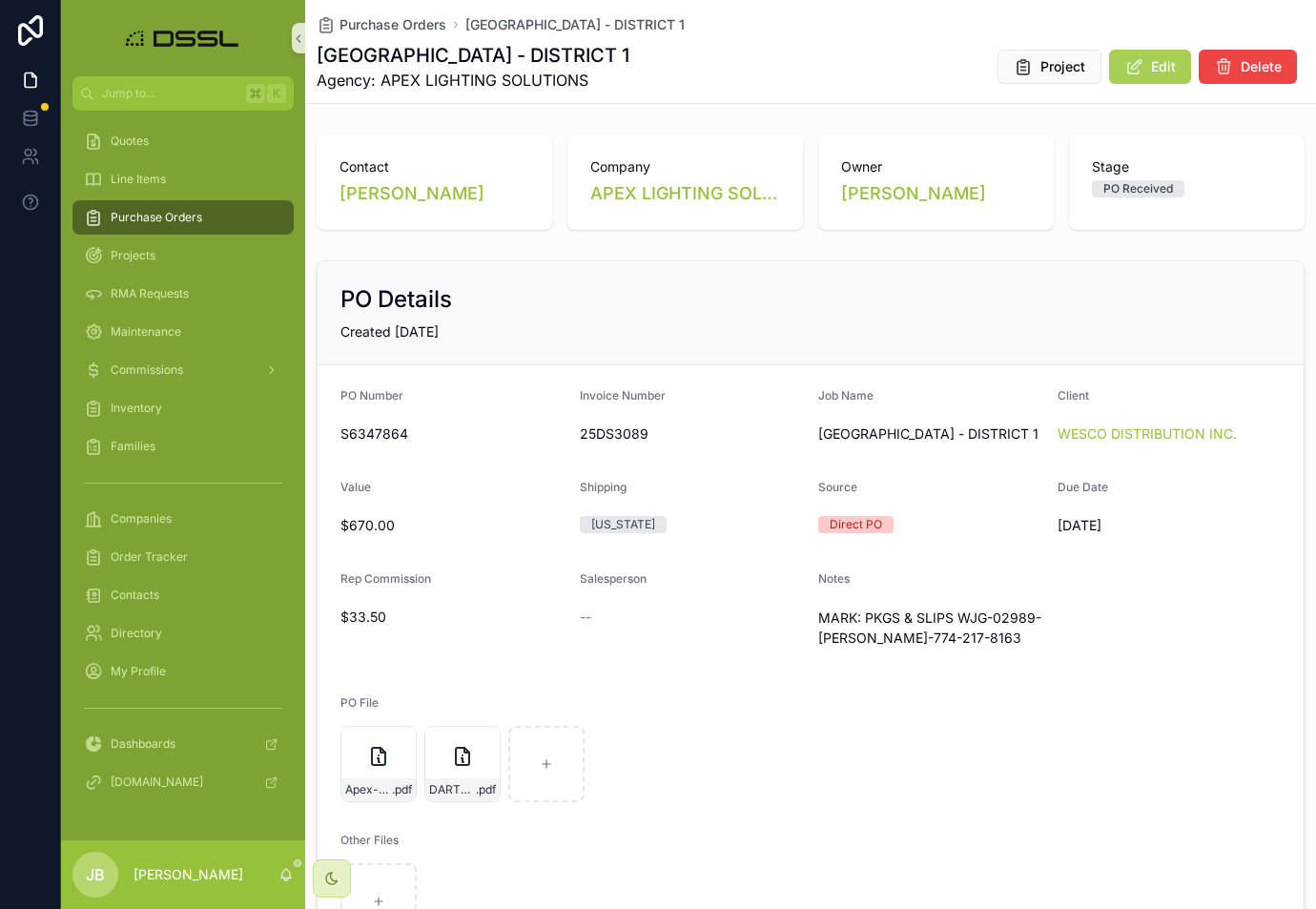
scroll to position [2, 0]
click at [1072, 68] on span "Project" at bounding box center [1062, 66] width 45 height 19
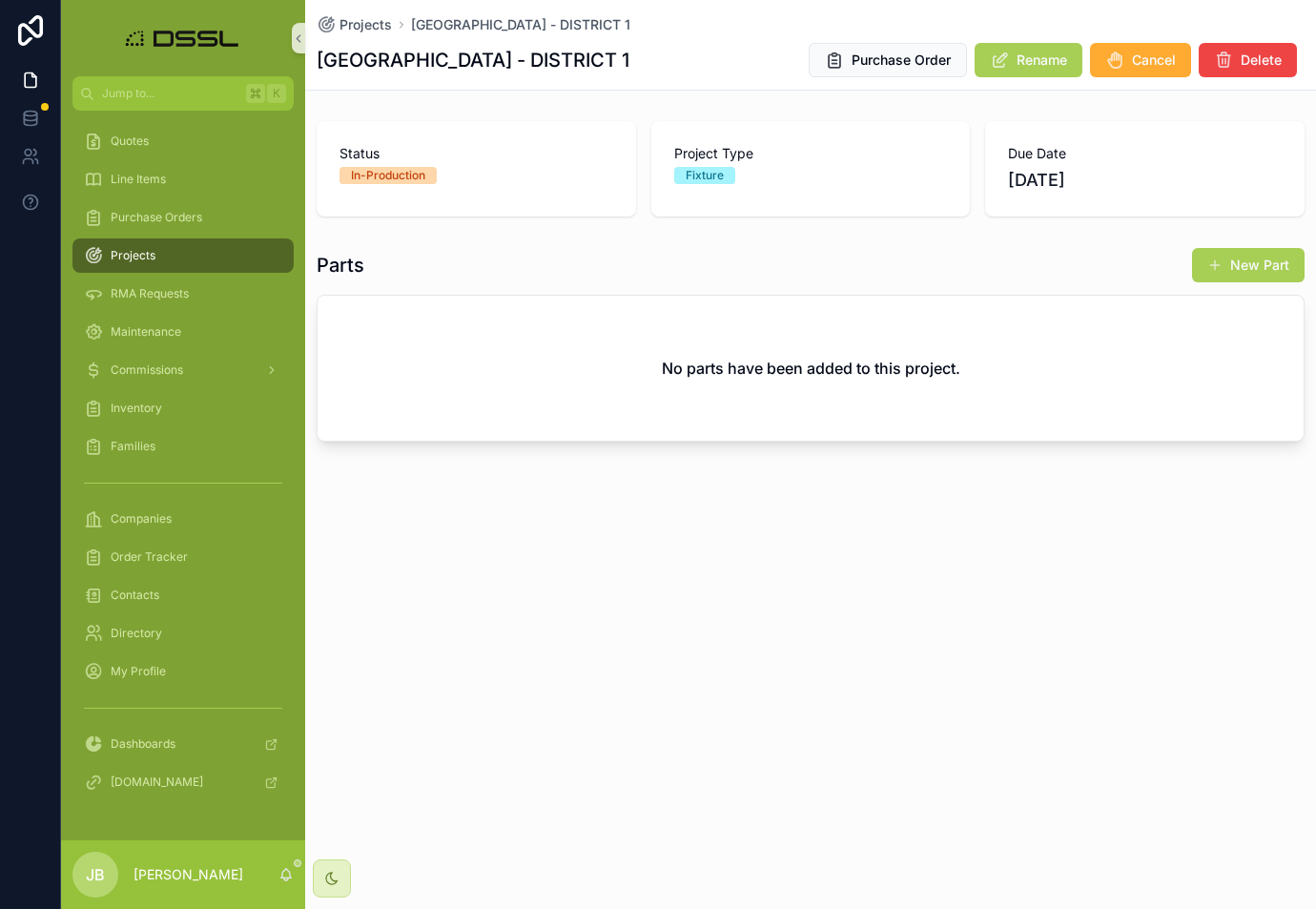
click at [1225, 264] on button "New Part" at bounding box center [1247, 265] width 112 height 34
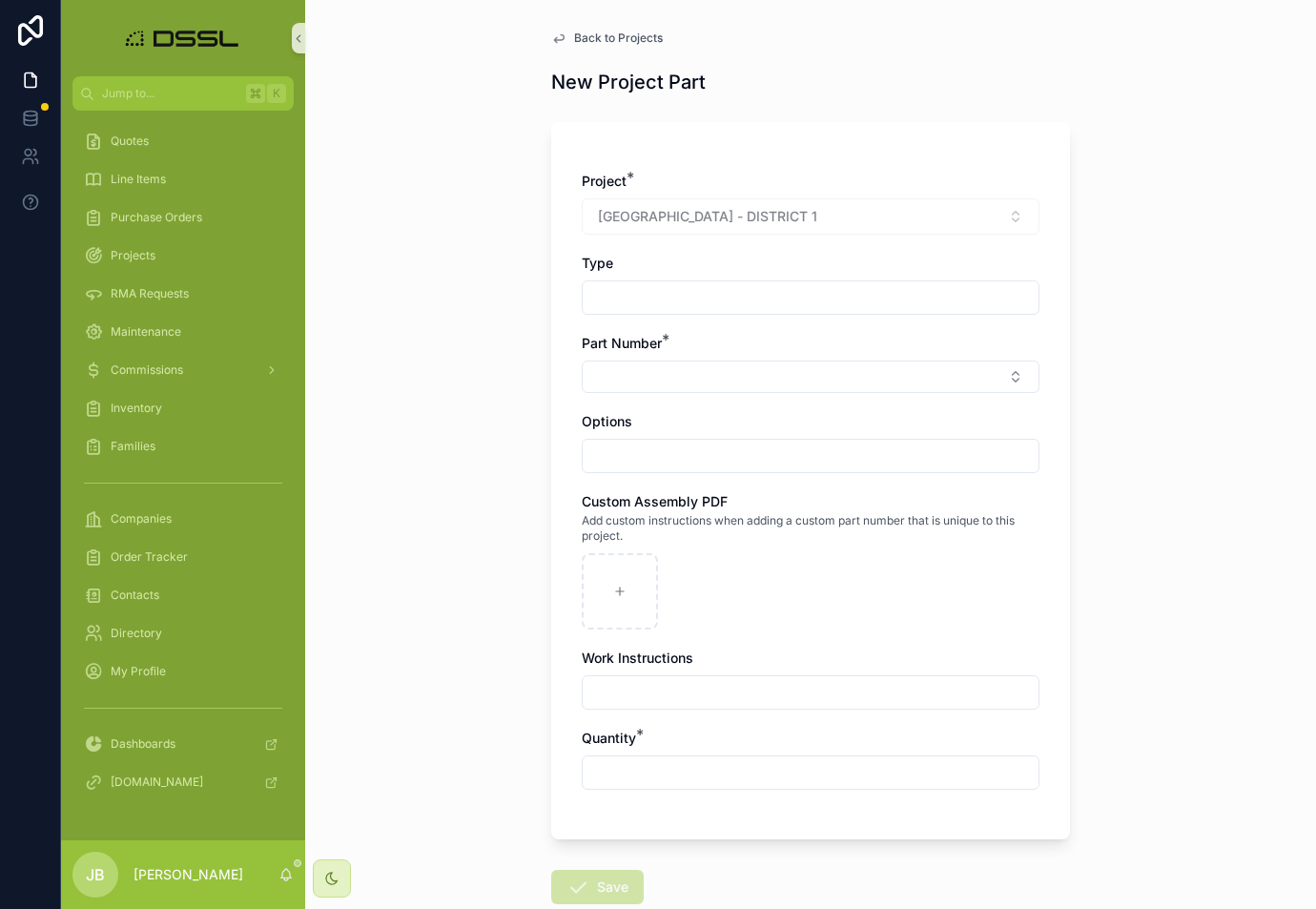
click at [704, 300] on input "scrollable content" at bounding box center [810, 297] width 456 height 27
type input "*"
click at [696, 374] on button "Select Button" at bounding box center [810, 376] width 458 height 33
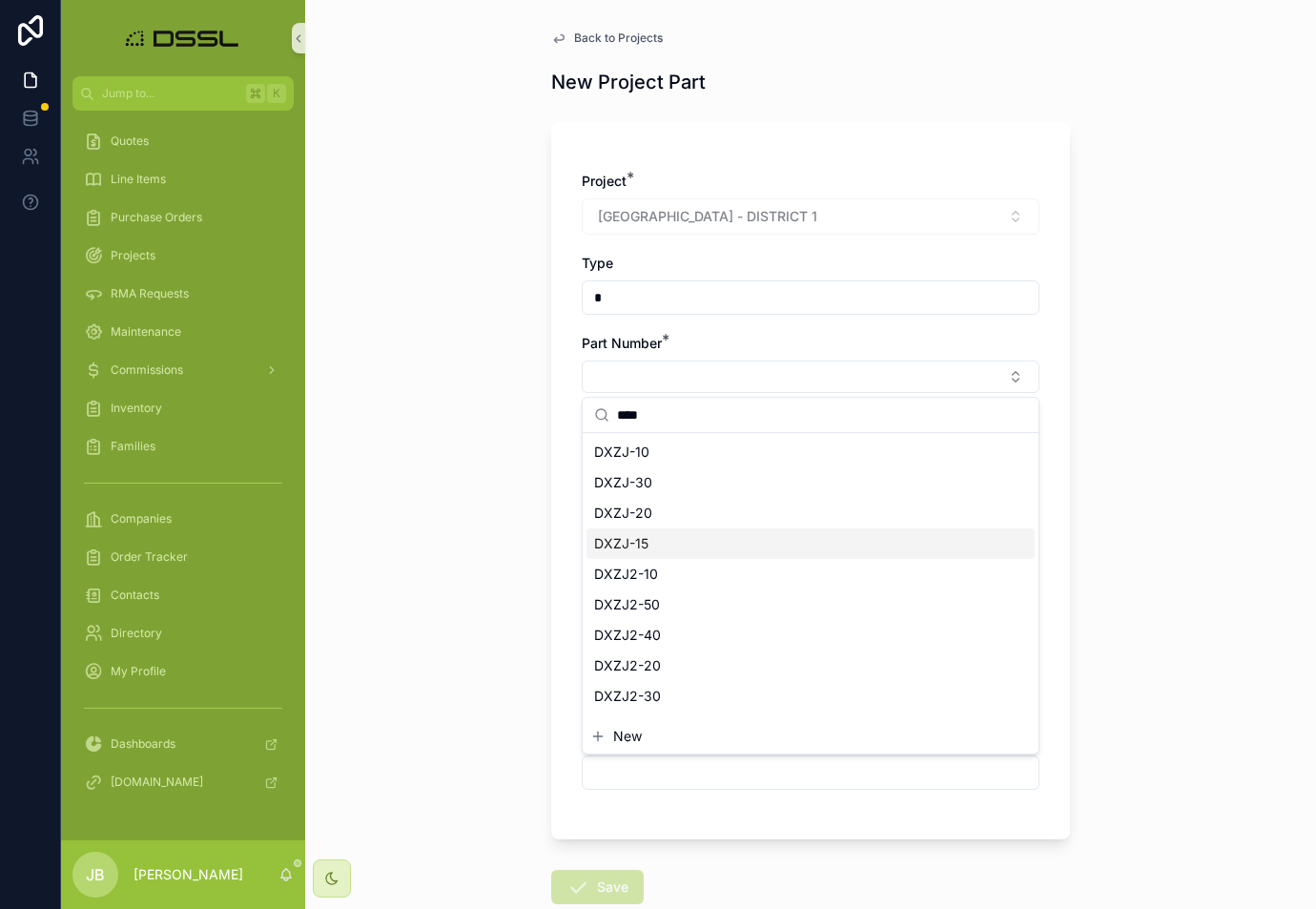
type input "****"
click at [672, 538] on div "DXZJ-15" at bounding box center [810, 544] width 448 height 31
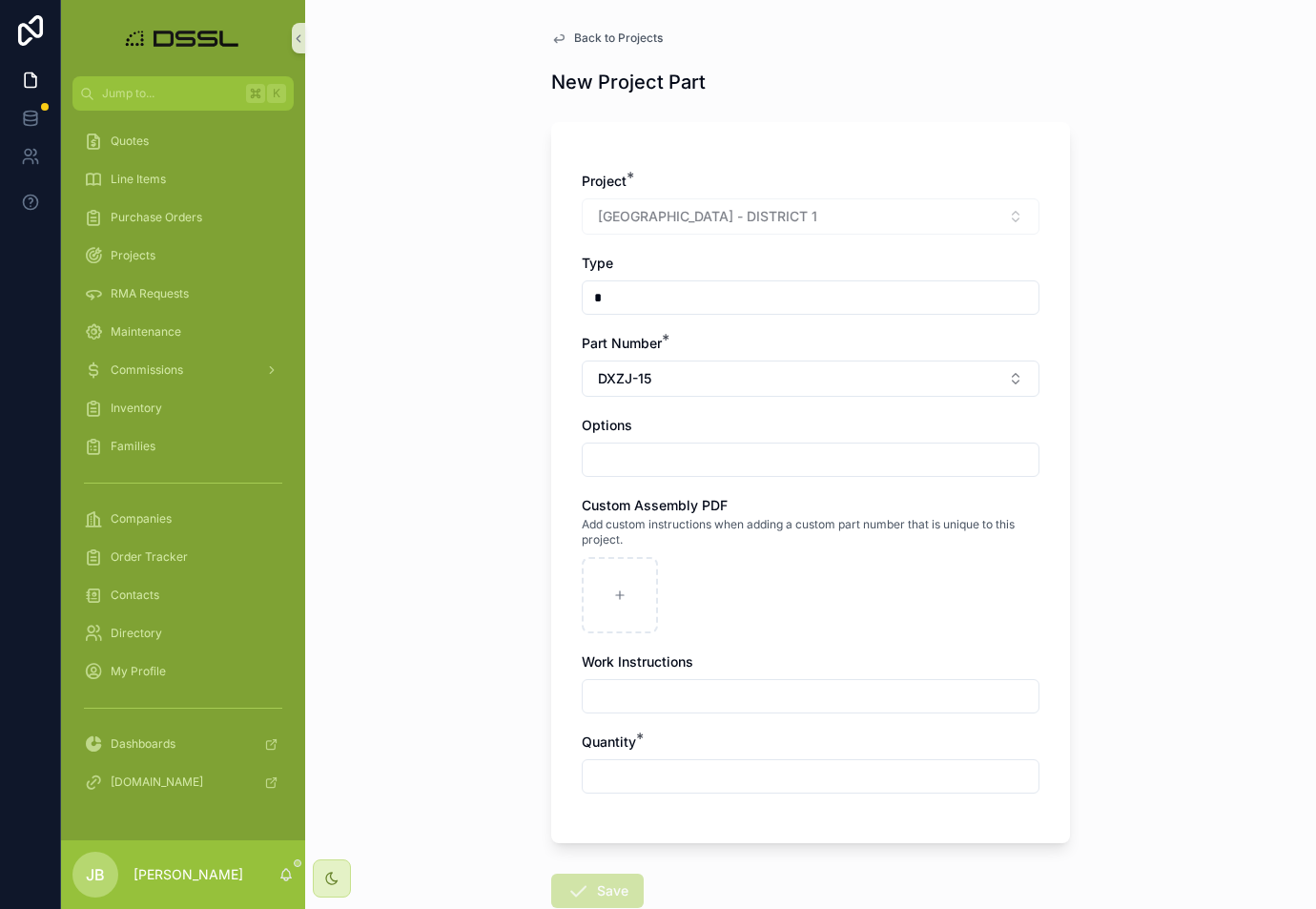
click at [661, 468] on input "scrollable content" at bounding box center [810, 459] width 456 height 27
paste input "**********"
type input "**********"
click at [624, 782] on input "scrollable content" at bounding box center [810, 776] width 456 height 27
type input "*"
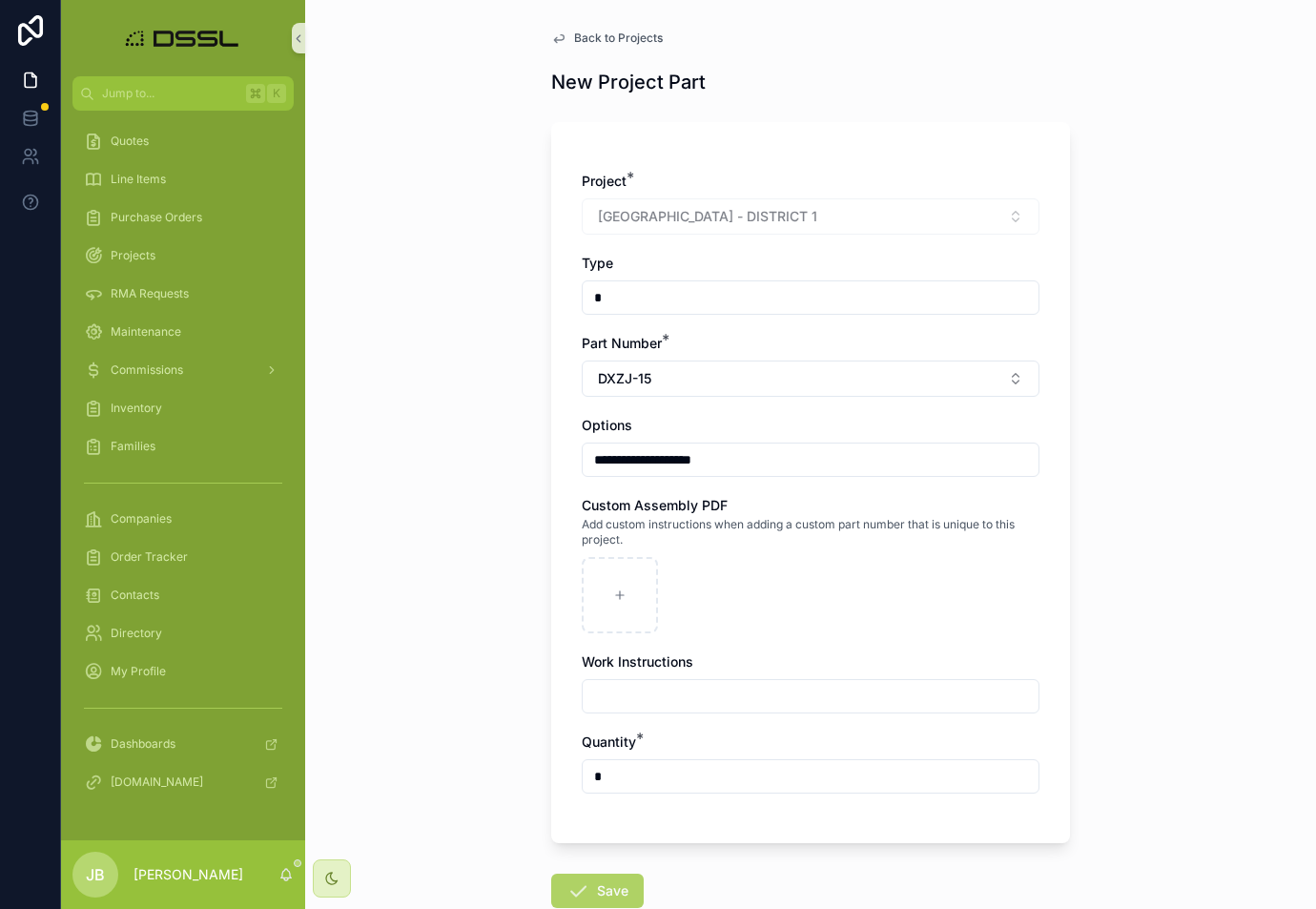
click at [594, 890] on button "Save" at bounding box center [597, 890] width 93 height 34
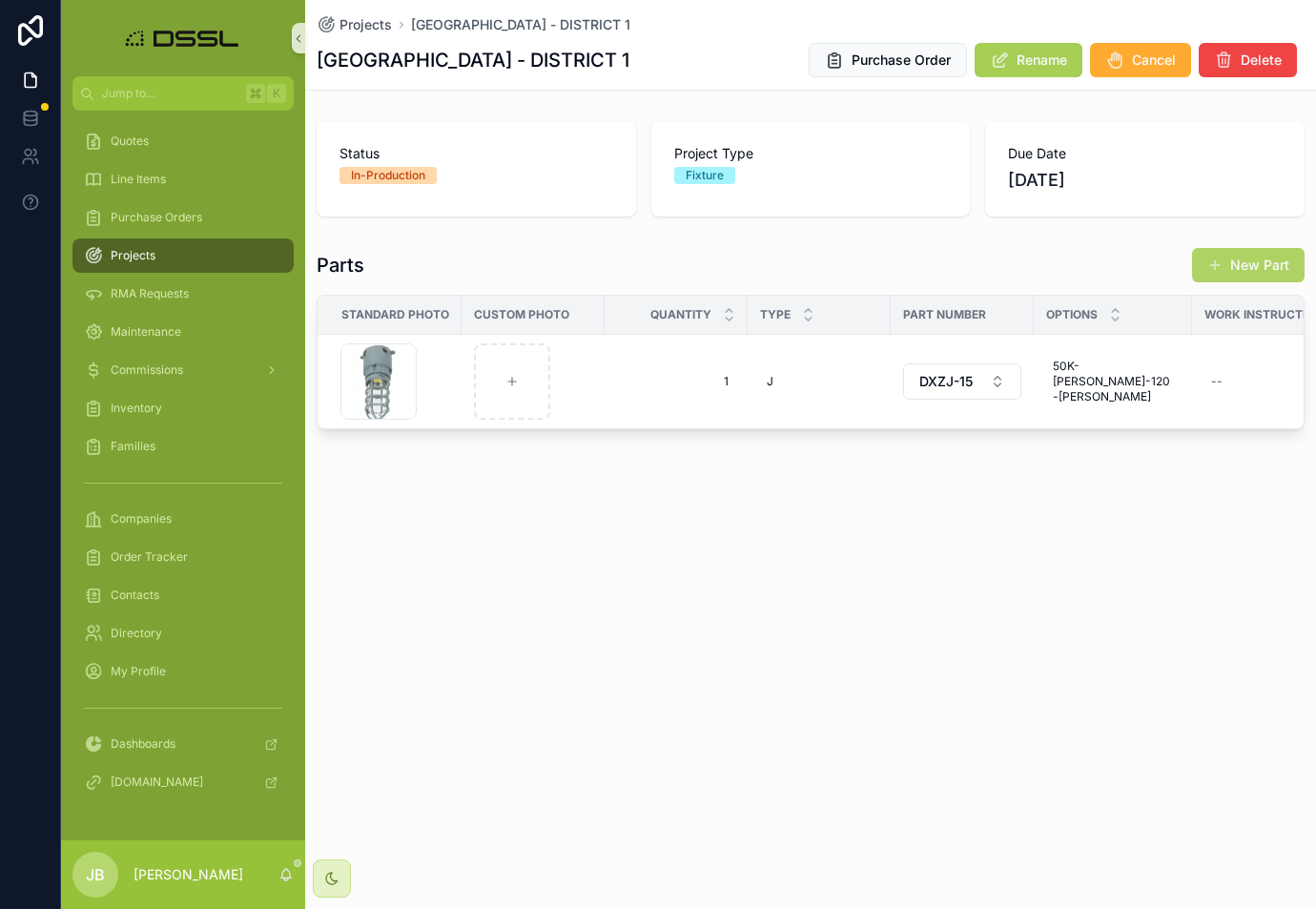
click at [1250, 268] on button "New Part" at bounding box center [1247, 265] width 112 height 34
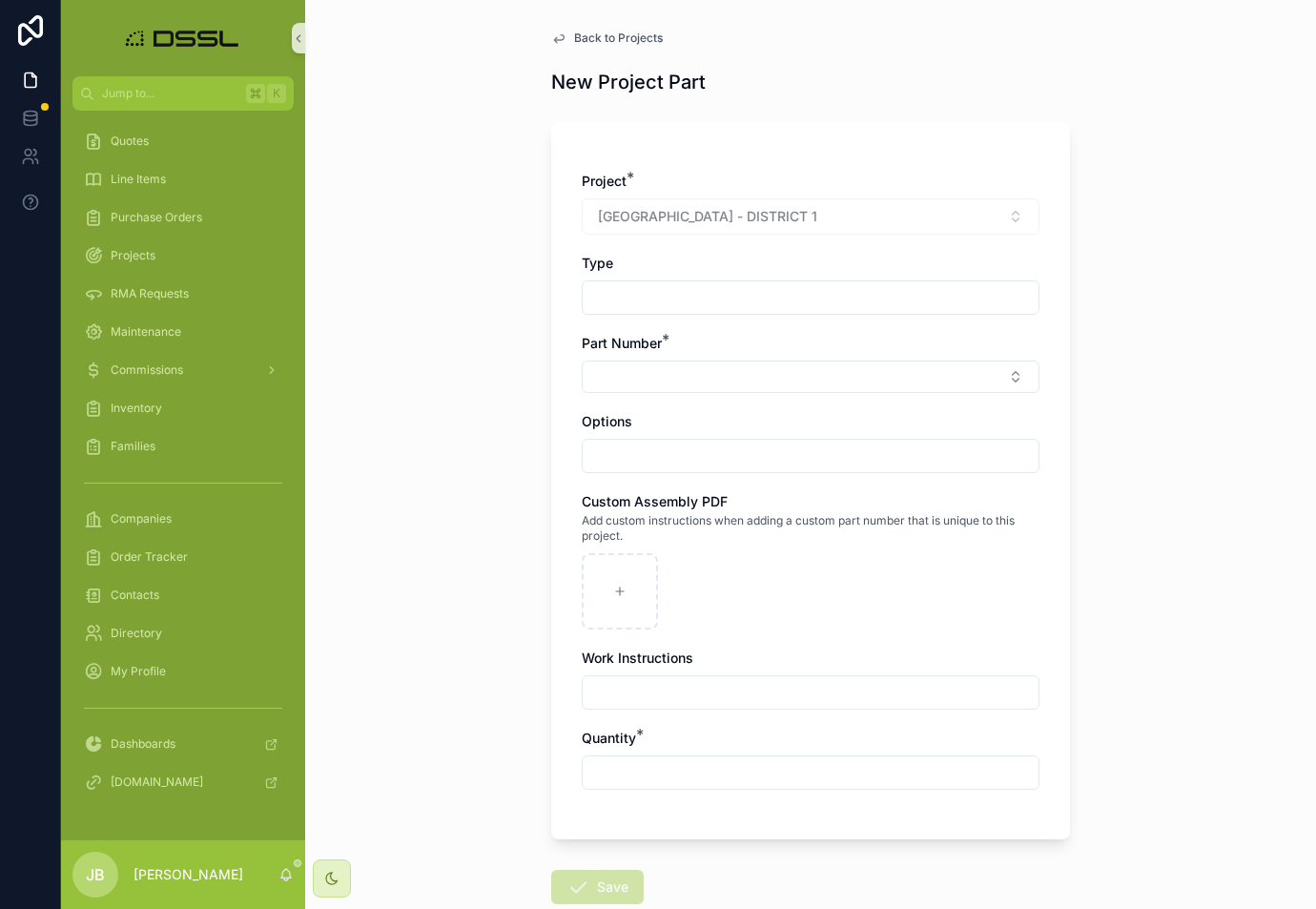
click at [658, 289] on input "scrollable content" at bounding box center [810, 297] width 456 height 27
type input "*"
click at [659, 386] on button "Select Button" at bounding box center [810, 376] width 458 height 33
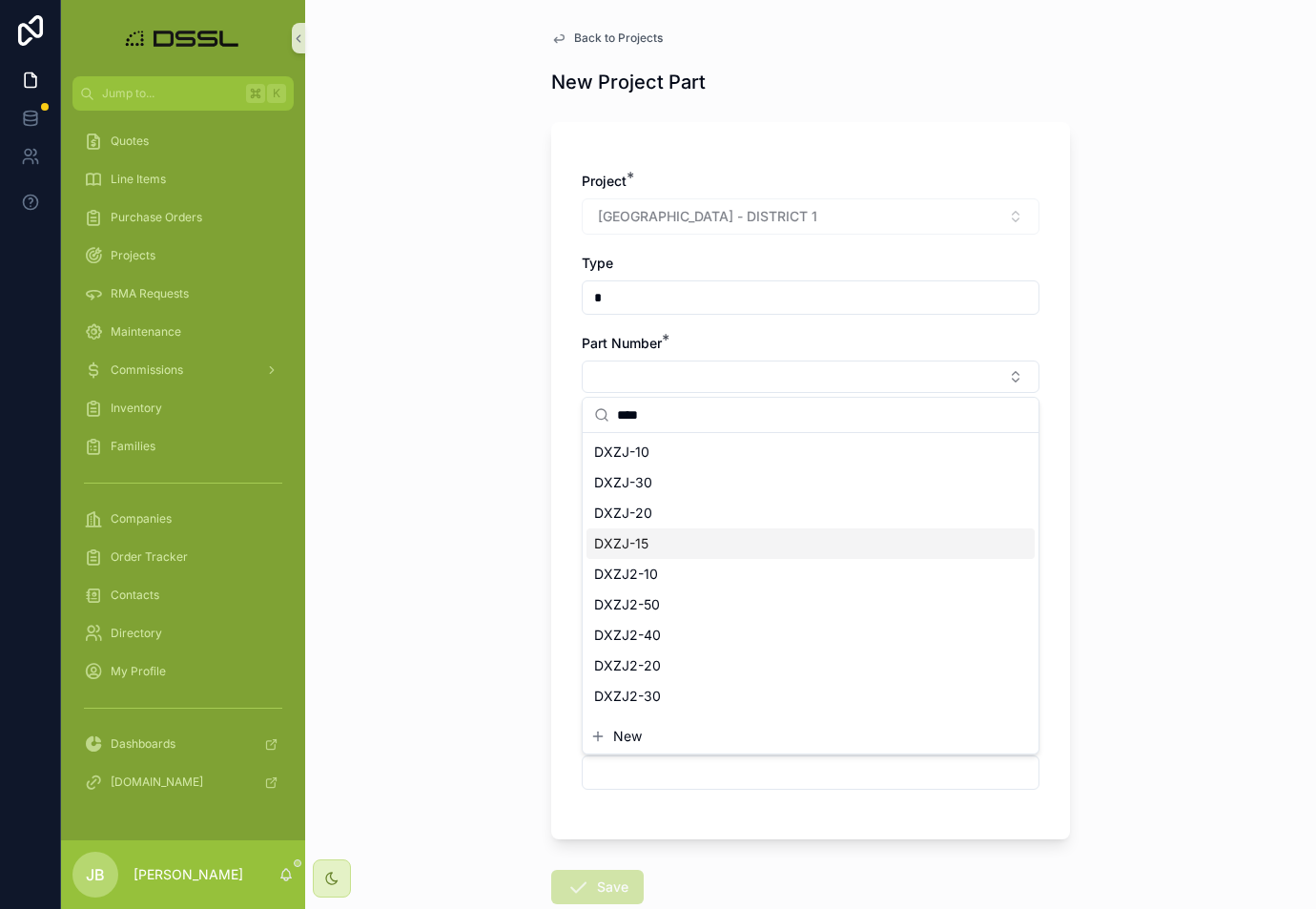
type input "****"
click at [651, 553] on div "DXZJ-15" at bounding box center [810, 544] width 448 height 31
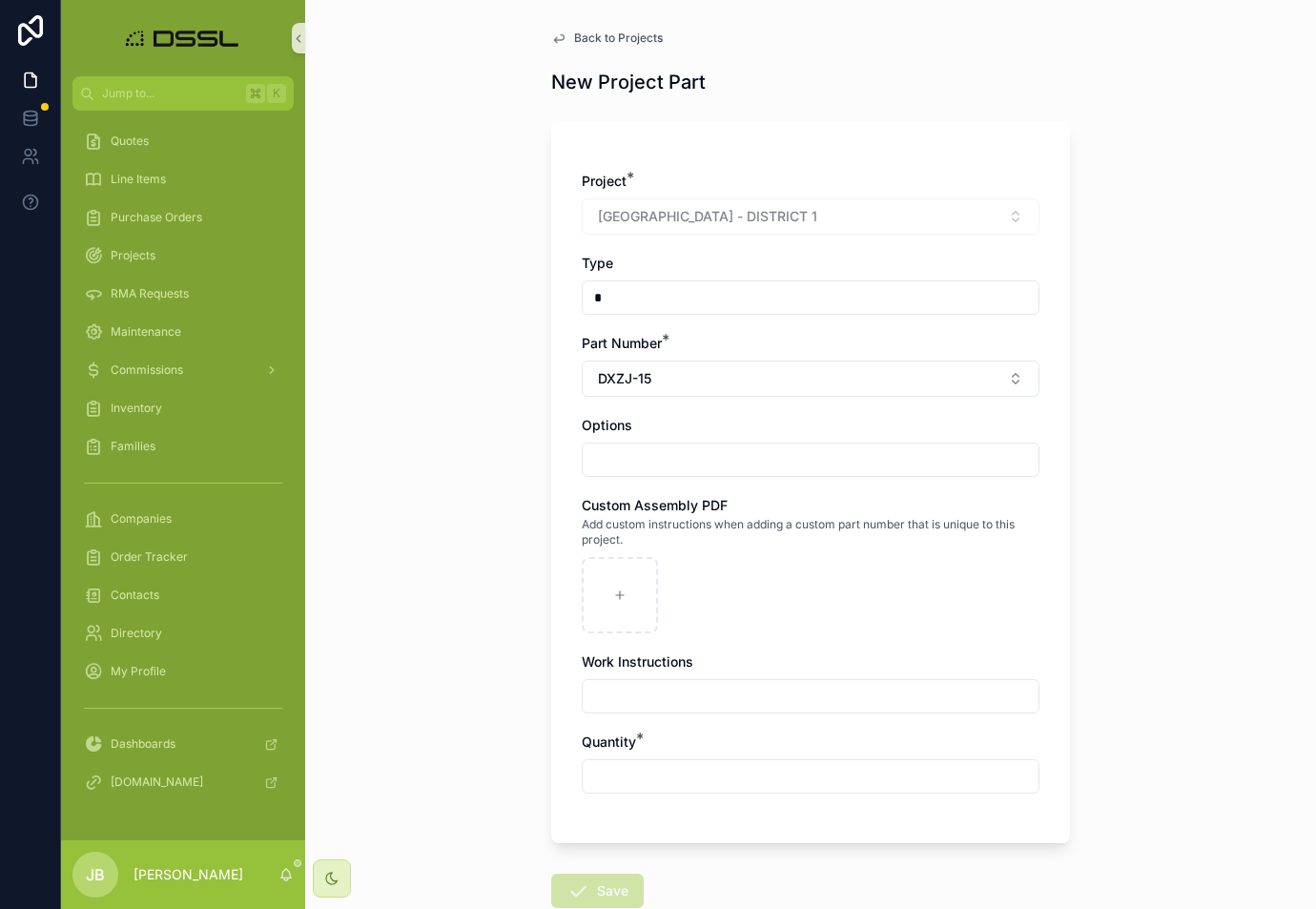
click at [684, 475] on div "scrollable content" at bounding box center [810, 459] width 458 height 34
click at [684, 451] on input "scrollable content" at bounding box center [810, 459] width 456 height 27
paste input "**********"
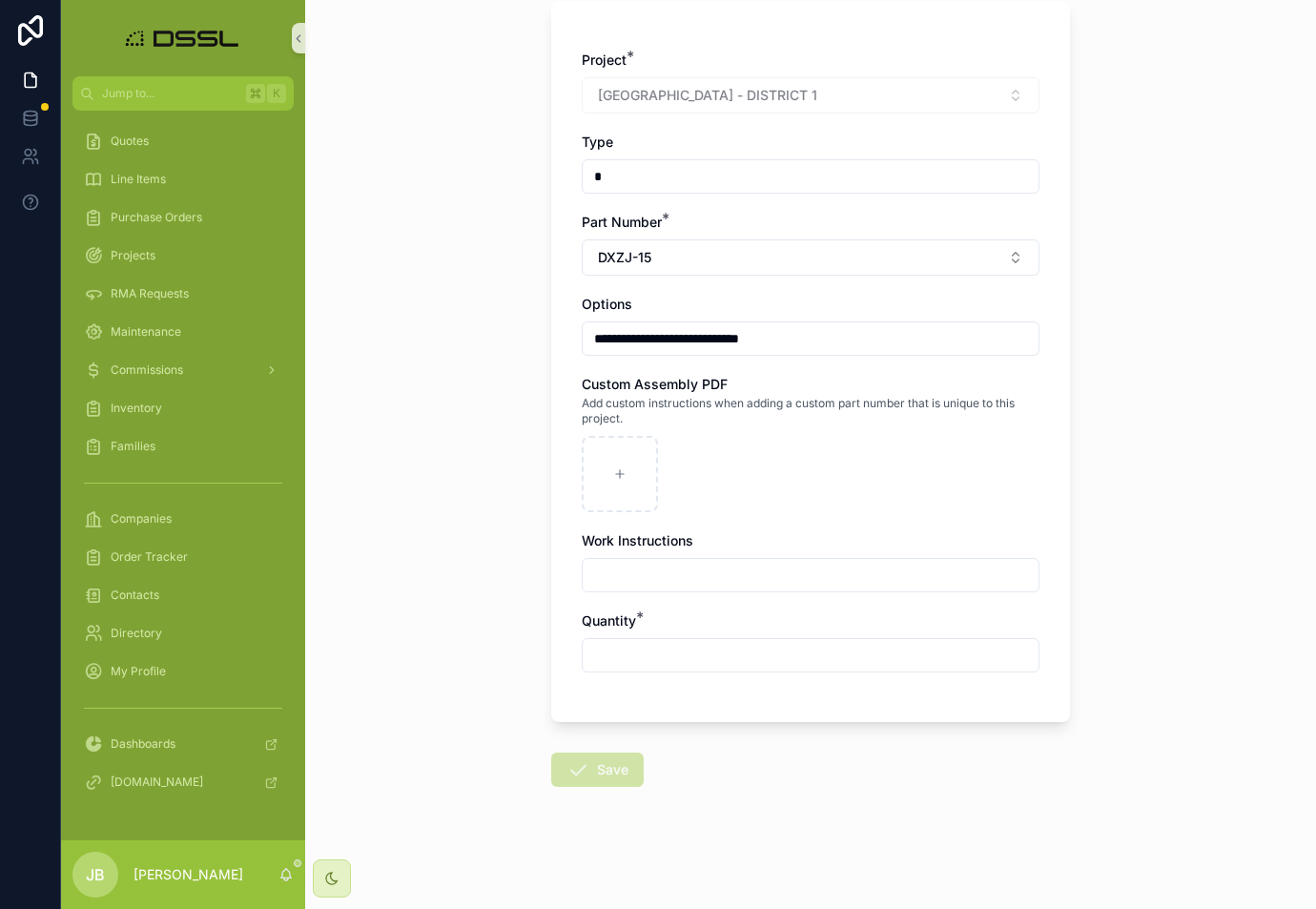
scroll to position [121, 0]
type input "**********"
drag, startPoint x: 608, startPoint y: 647, endPoint x: 622, endPoint y: 646, distance: 14.0
click at [608, 647] on input "scrollable content" at bounding box center [810, 655] width 456 height 27
type input "*"
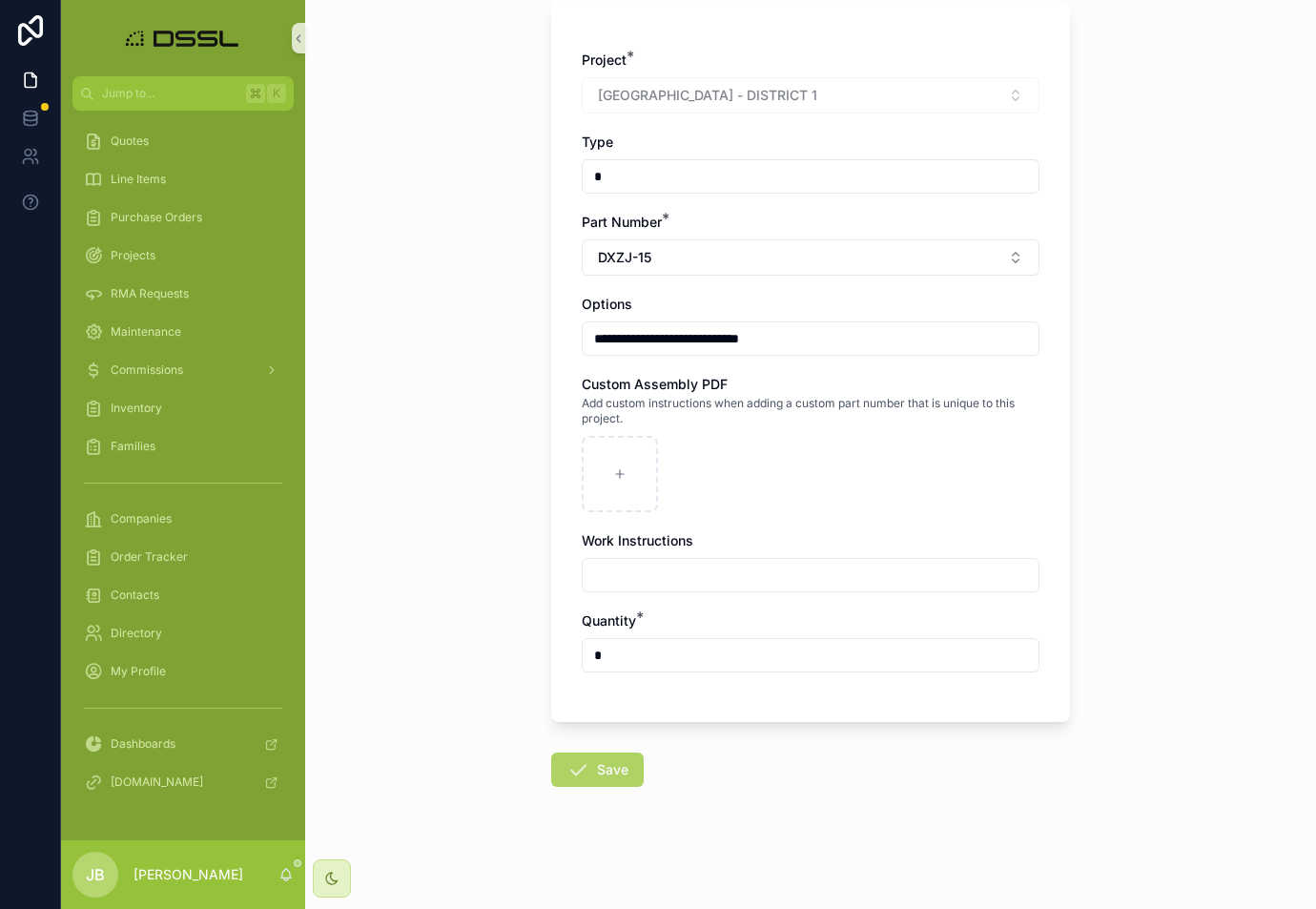
click at [601, 773] on button "Save" at bounding box center [597, 770] width 93 height 34
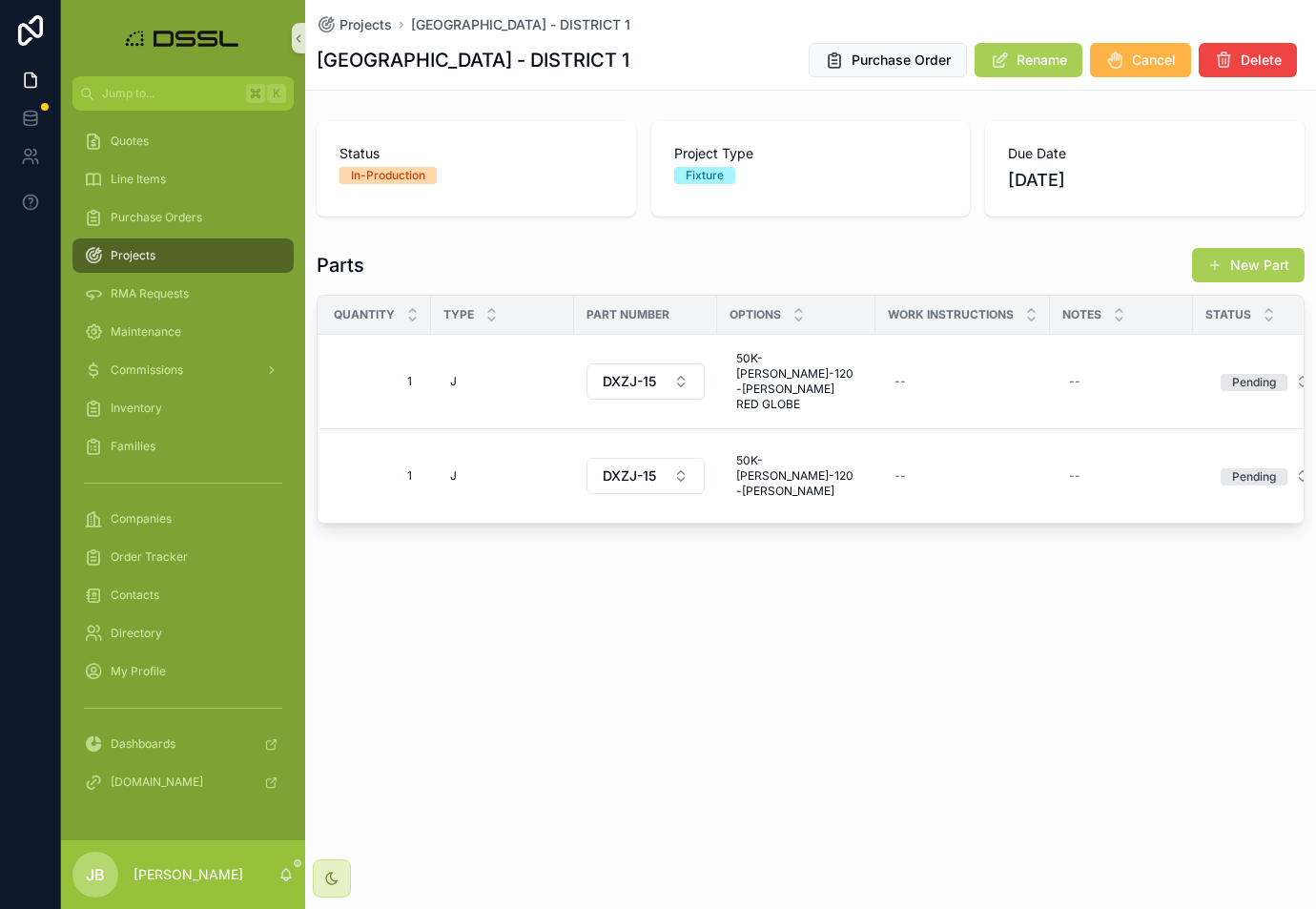
scroll to position [0, 287]
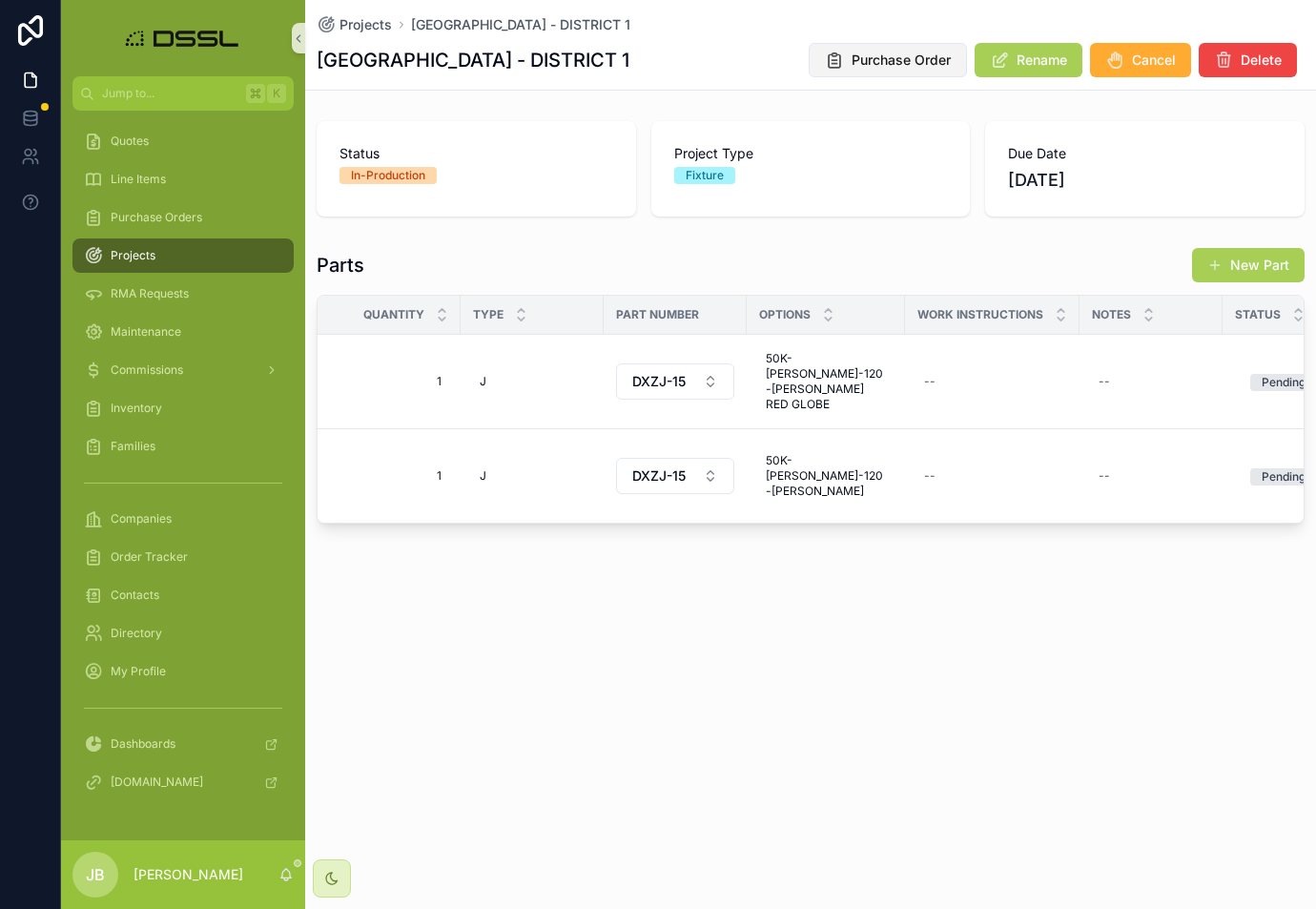
click at [918, 63] on span "Purchase Order" at bounding box center [901, 60] width 100 height 19
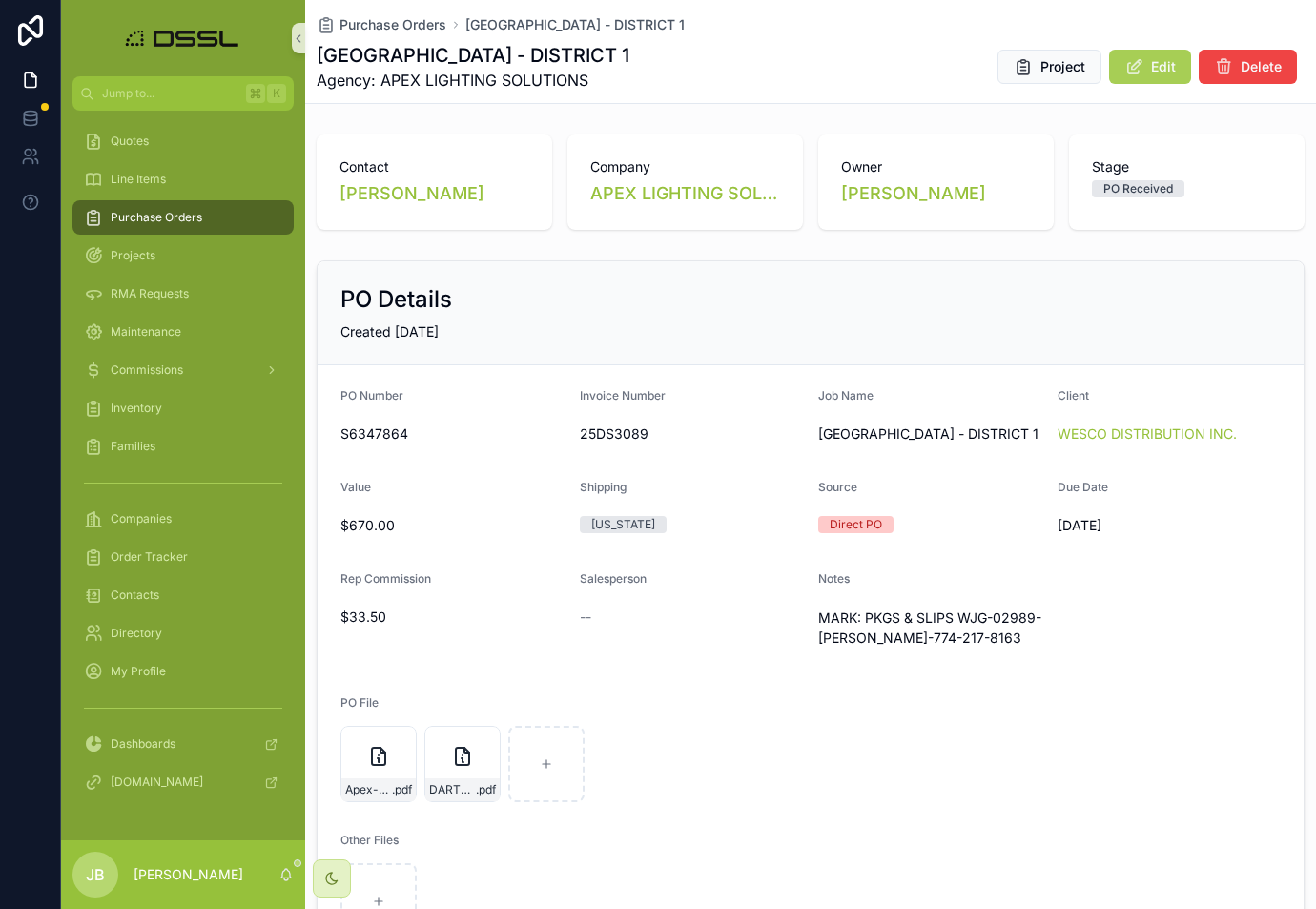
click at [166, 222] on span "Purchase Orders" at bounding box center [156, 217] width 92 height 15
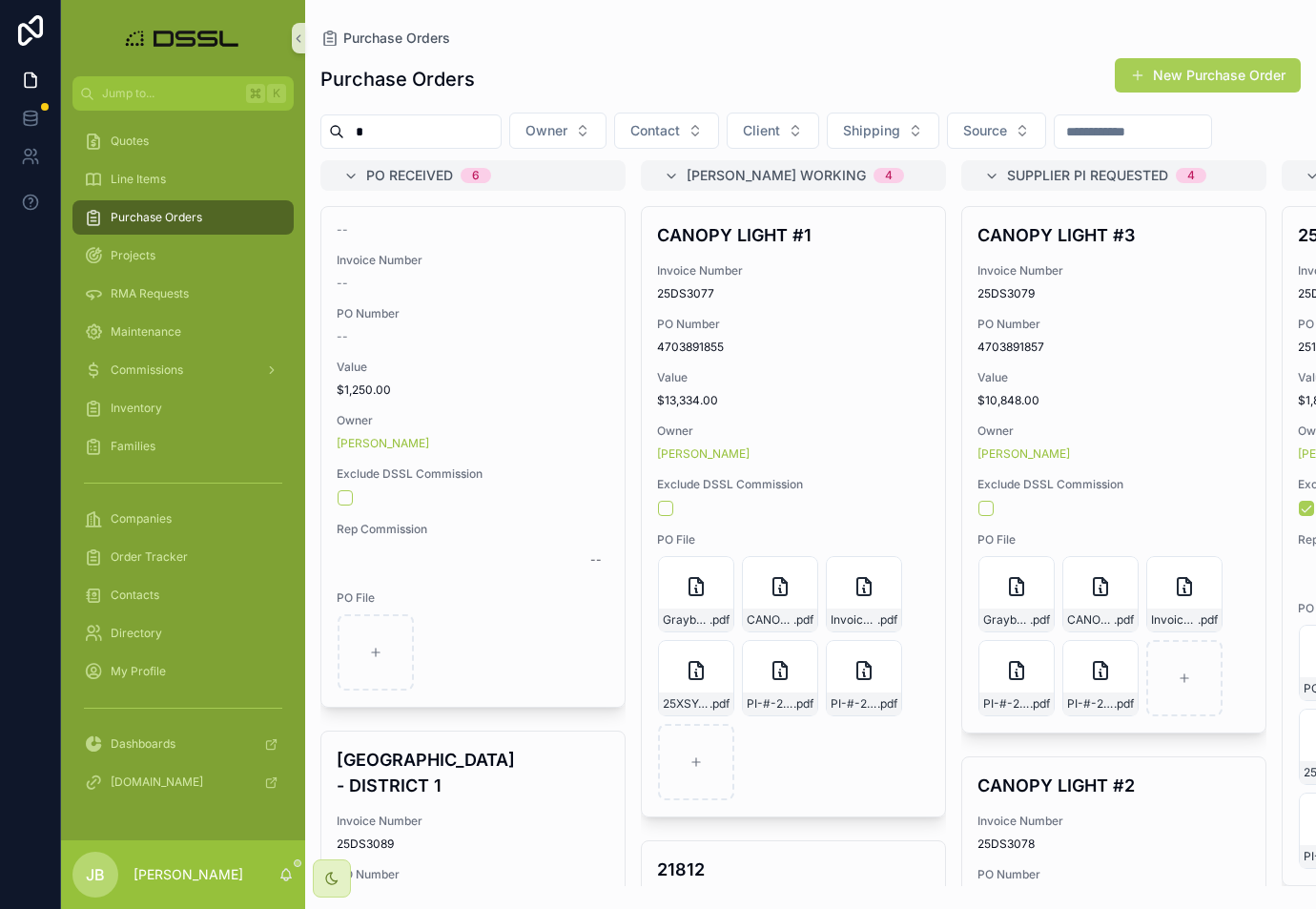
click at [415, 133] on input "*" at bounding box center [422, 131] width 156 height 27
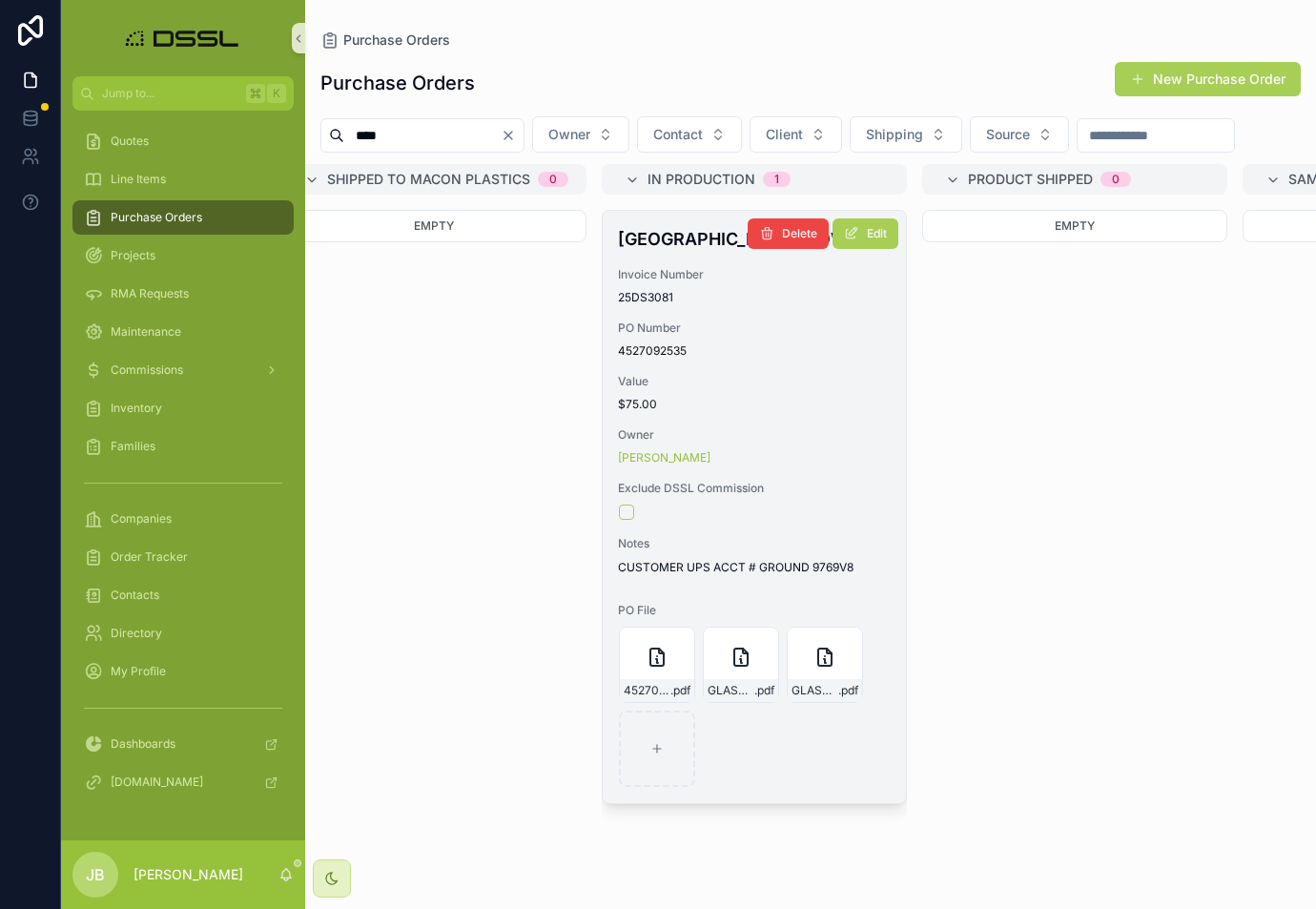
scroll to position [0, 2601]
type input "****"
click at [659, 252] on h4 "[GEOGRAPHIC_DATA], TOWN OF" at bounding box center [756, 239] width 273 height 26
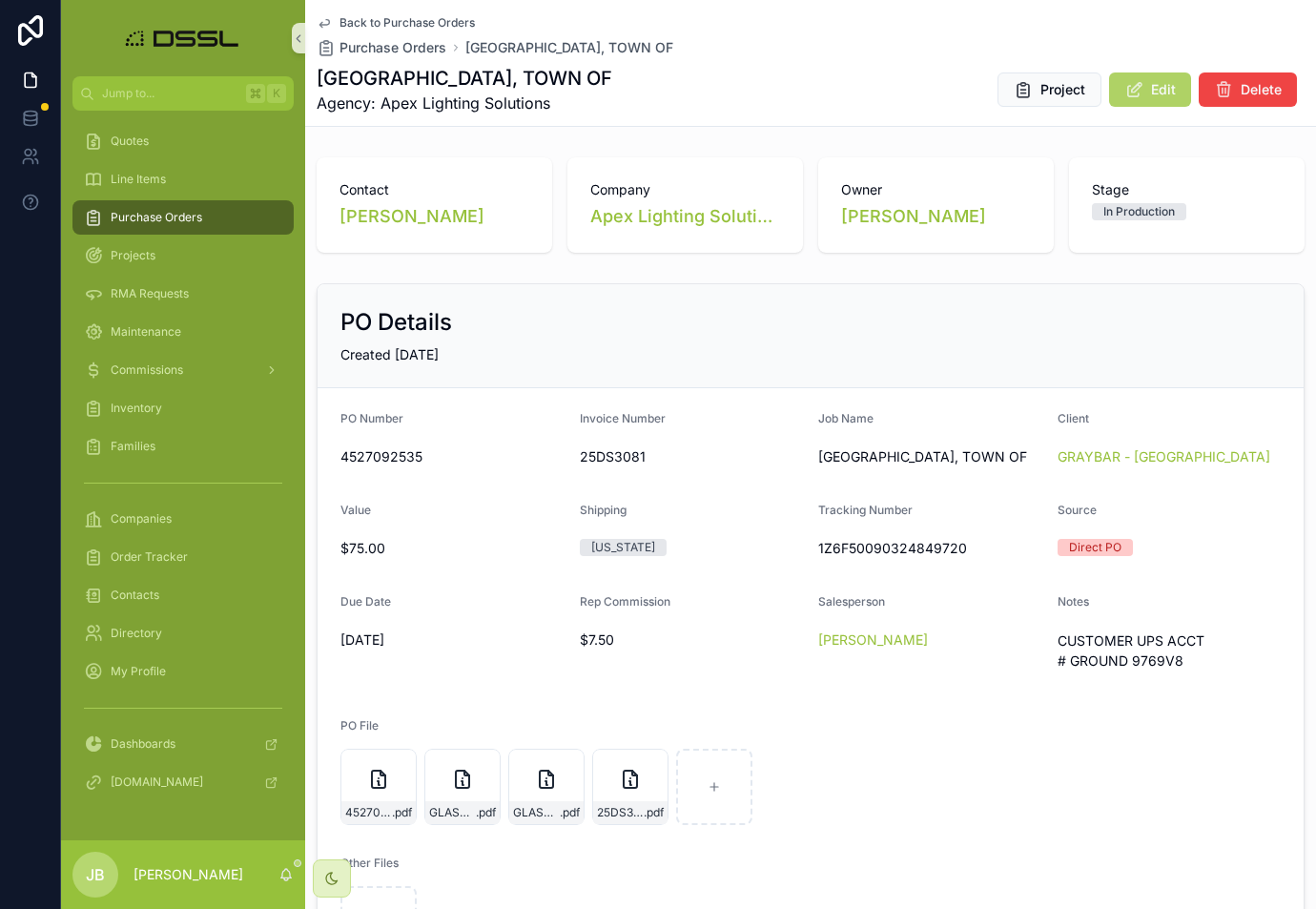
click at [1173, 98] on span "Edit" at bounding box center [1163, 89] width 25 height 19
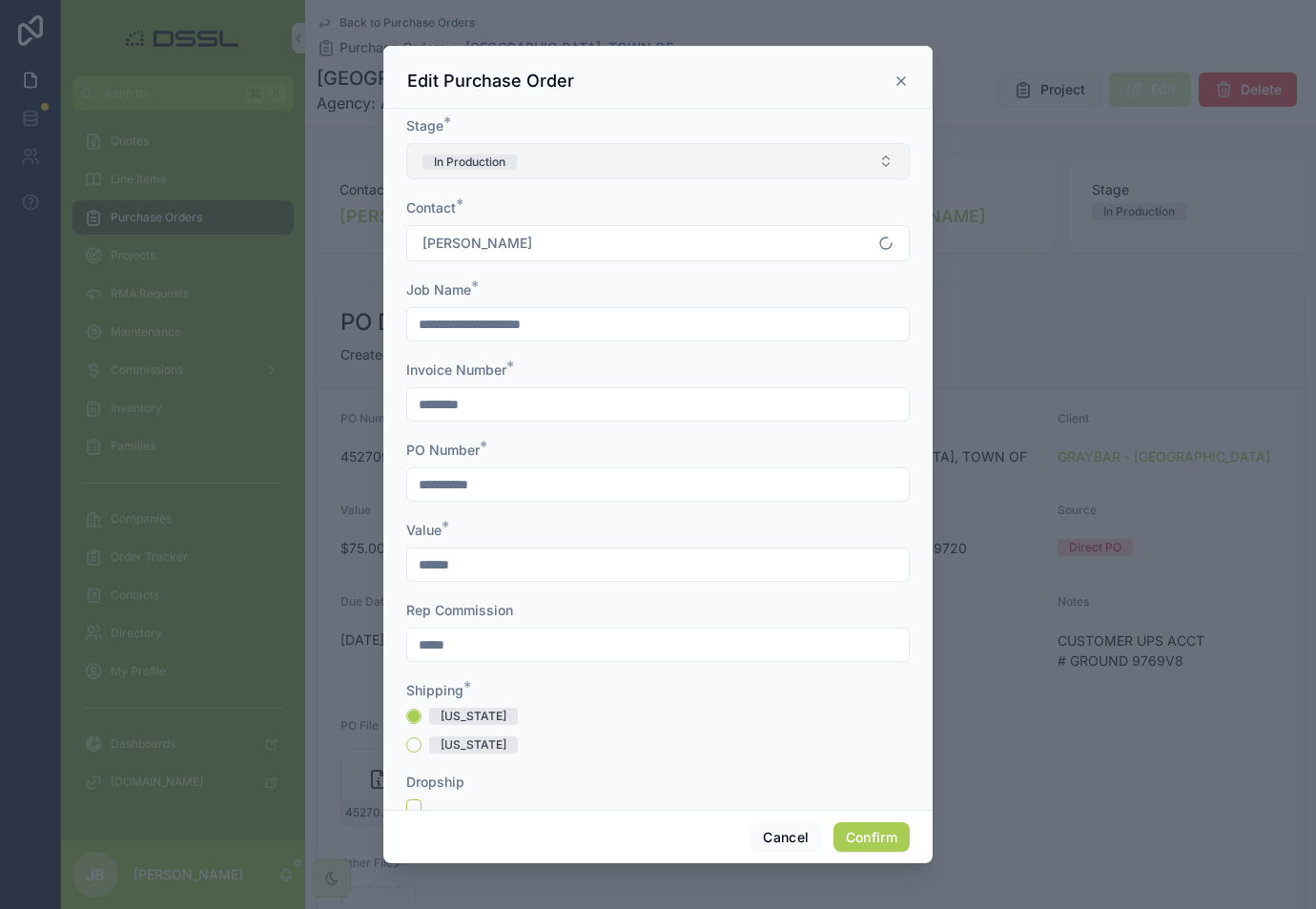
click at [673, 161] on button "In Production" at bounding box center [658, 161] width 504 height 36
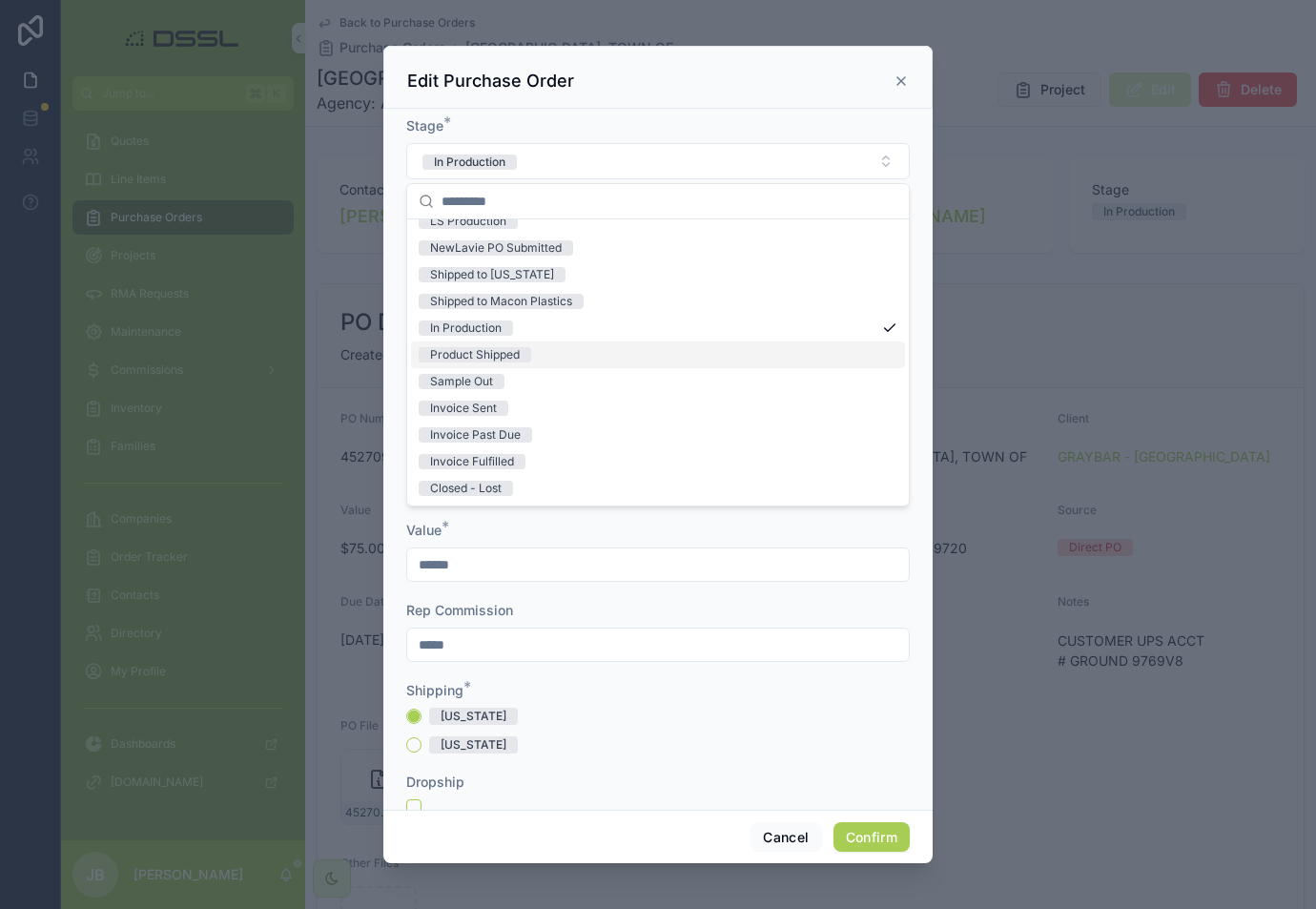
scroll to position [148, 0]
click at [483, 405] on div "Invoice Sent" at bounding box center [463, 407] width 67 height 15
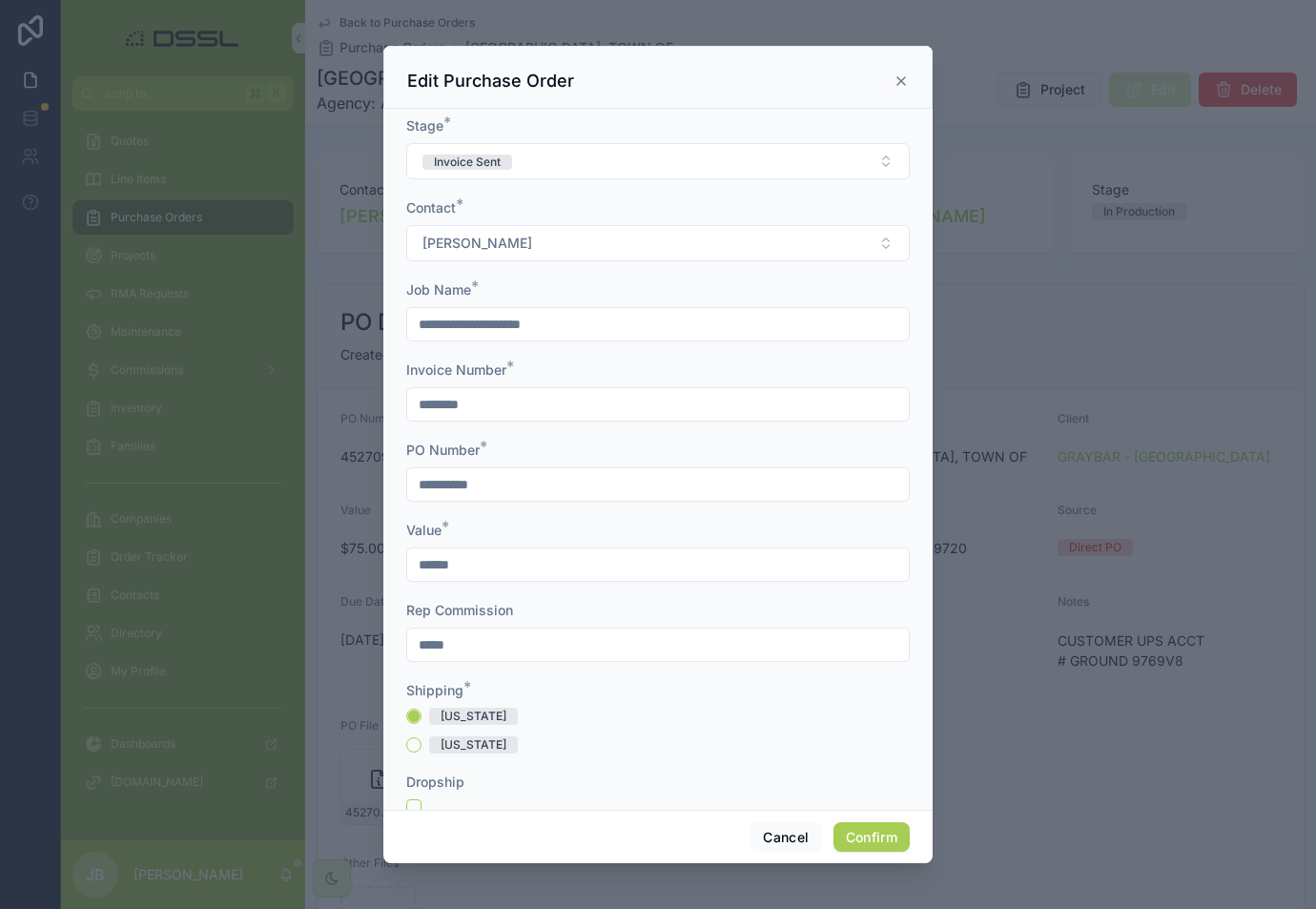
scroll to position [0, 1]
click at [864, 845] on button "Confirm" at bounding box center [871, 837] width 77 height 31
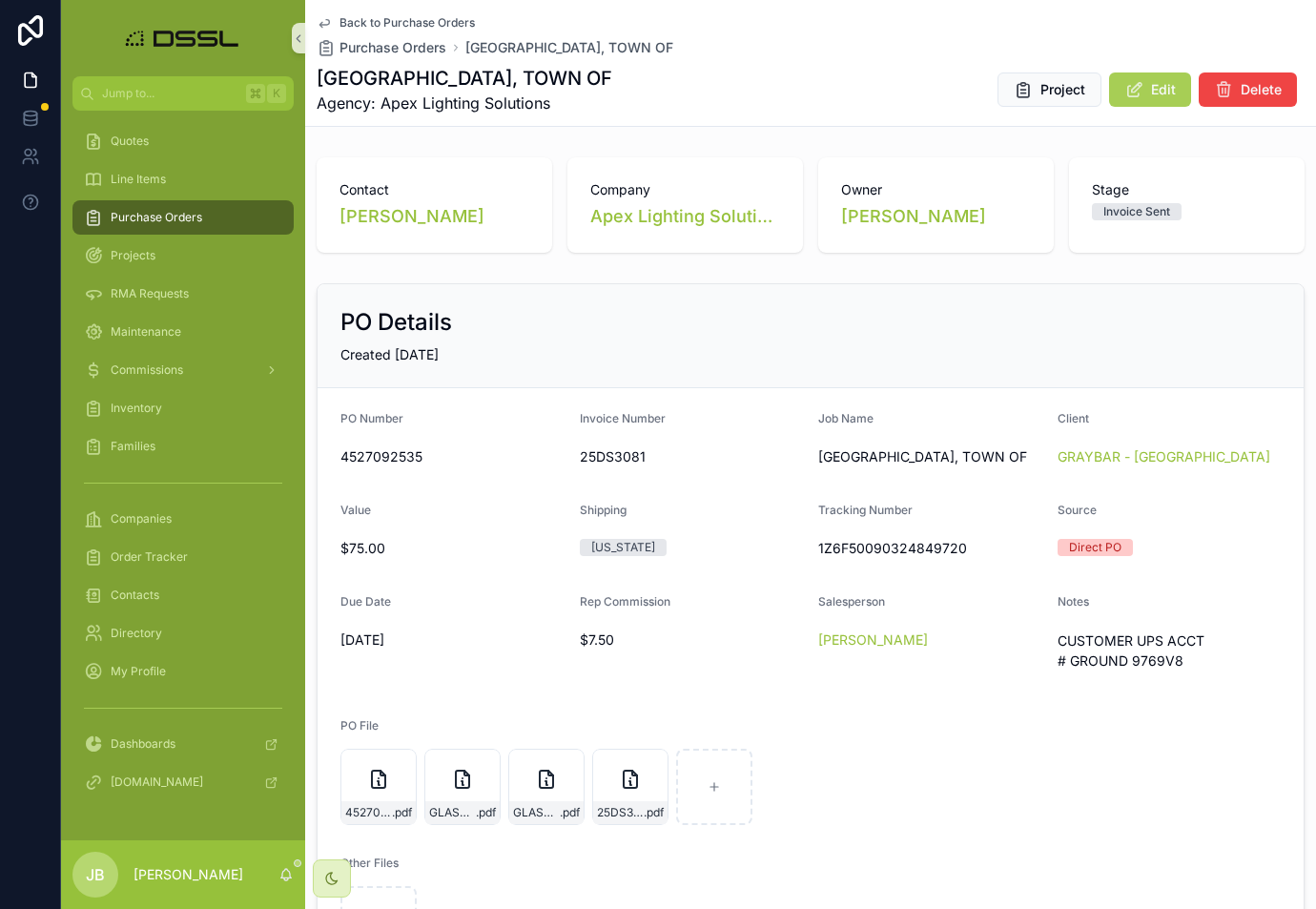
scroll to position [0, 0]
drag, startPoint x: 815, startPoint y: 548, endPoint x: 972, endPoint y: 547, distance: 157.0
click at [972, 547] on form "PO Number 4527092535 Invoice Number 25DS3081 Job Name [GEOGRAPHIC_DATA], TOWN O…" at bounding box center [810, 687] width 986 height 597
copy span "1Z6F50090324849720"
click at [153, 213] on span "Purchase Orders" at bounding box center [156, 217] width 92 height 15
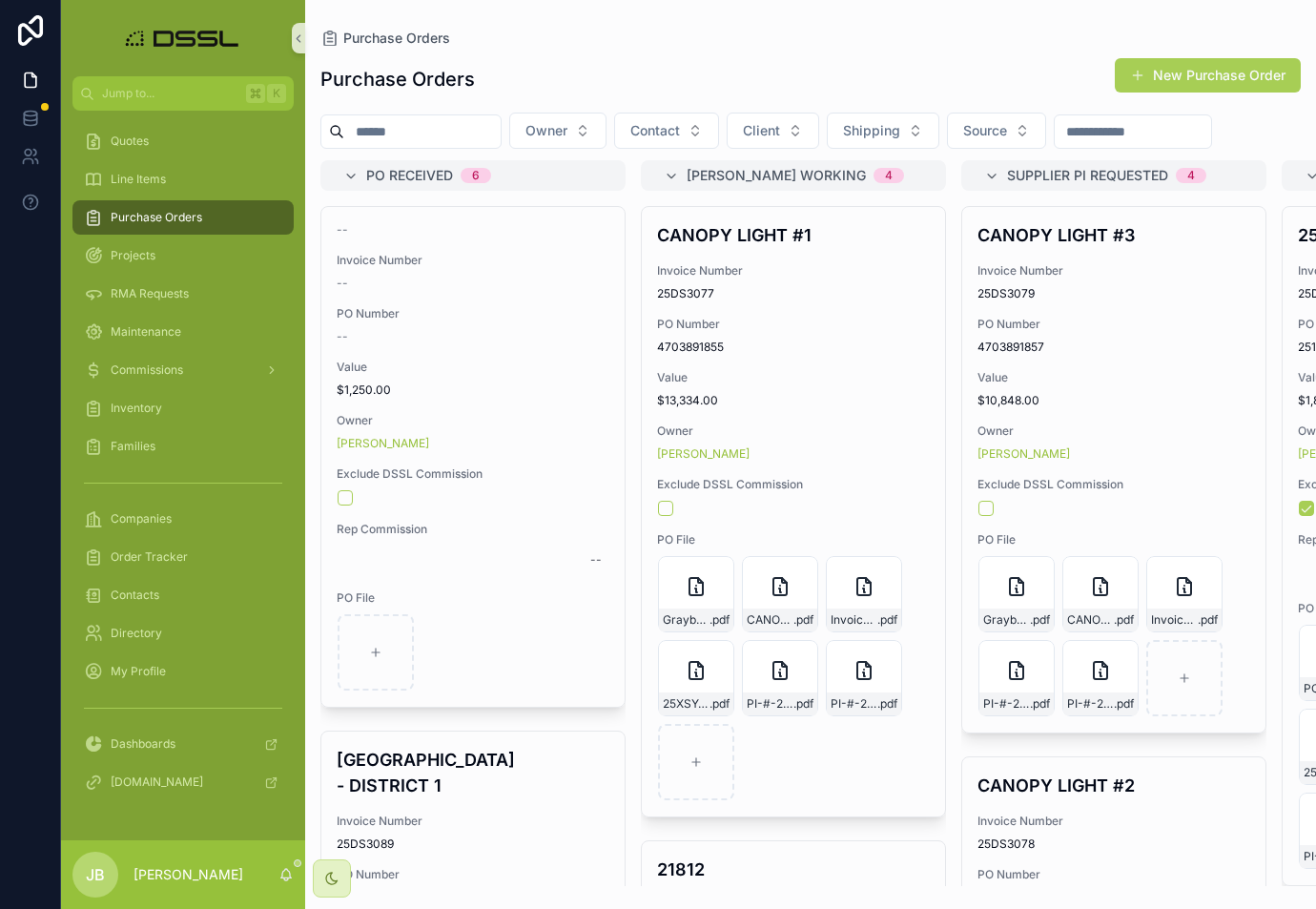
click at [407, 133] on input "scrollable content" at bounding box center [422, 131] width 156 height 27
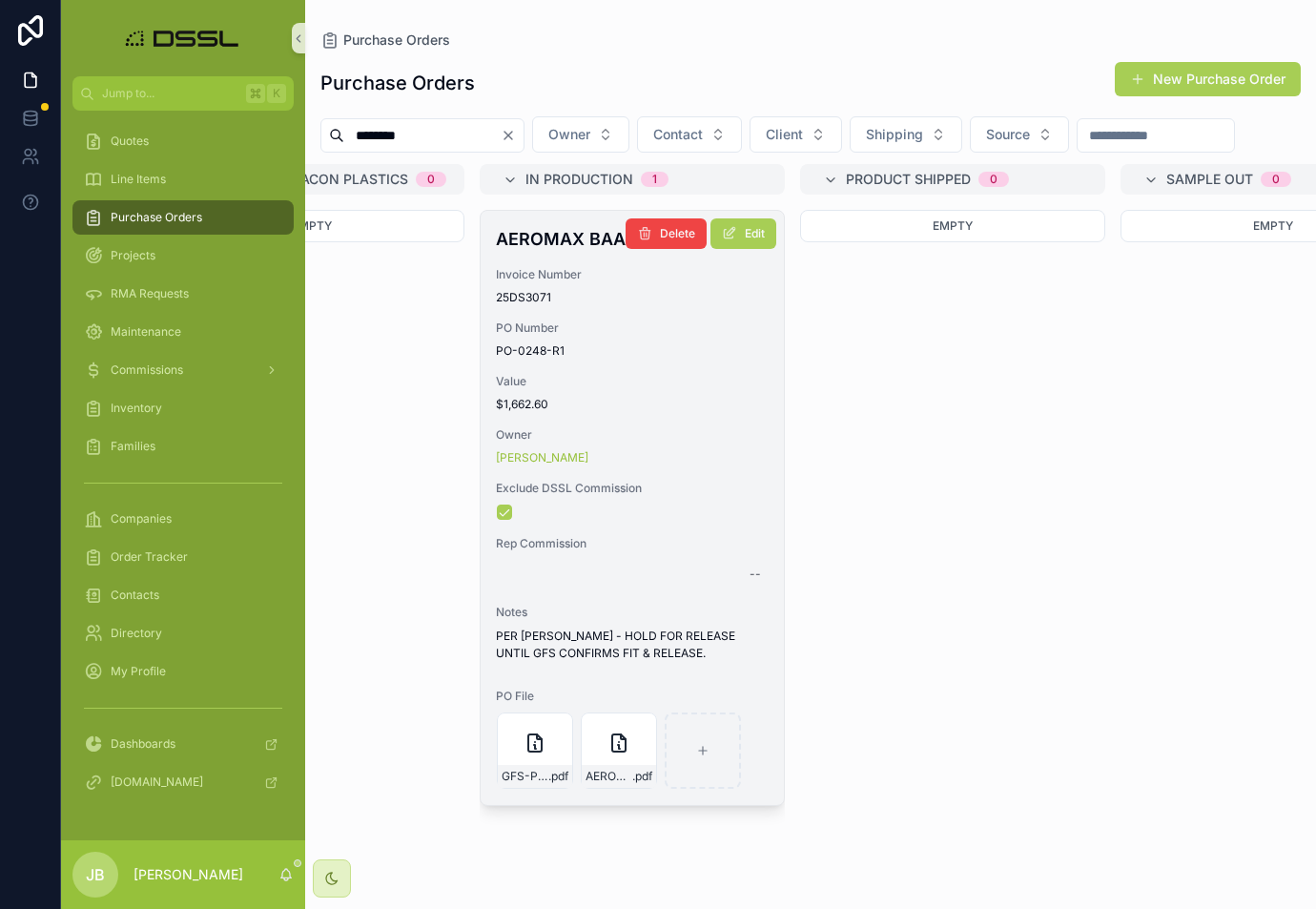
scroll to position [0, 2732]
type input "********"
click at [540, 252] on h4 "AEROMAX BAA" at bounding box center [624, 239] width 273 height 26
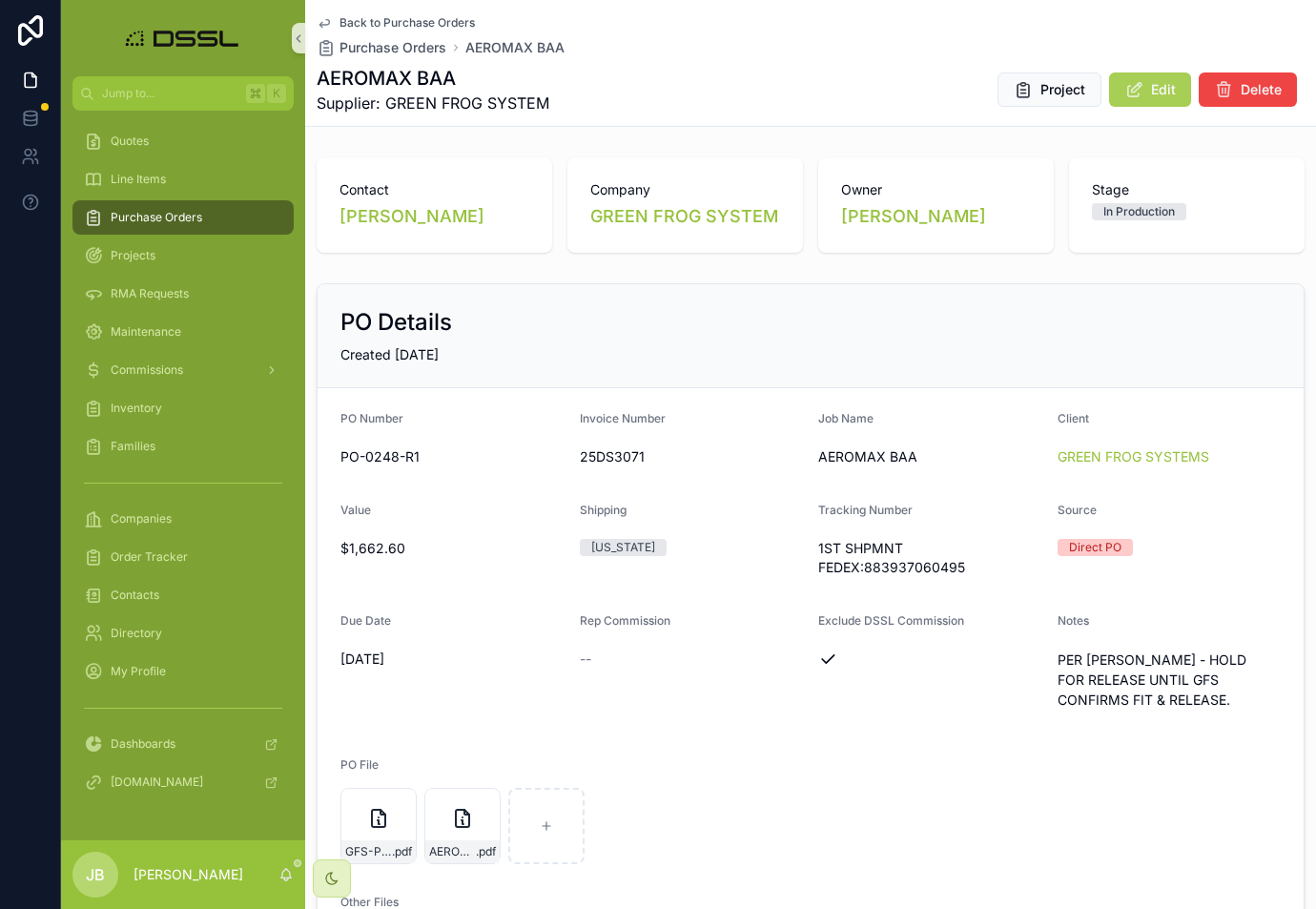
click at [874, 573] on span "1ST SHPMNT FEDEX:883937060495" at bounding box center [930, 558] width 224 height 38
drag, startPoint x: 864, startPoint y: 569, endPoint x: 966, endPoint y: 569, distance: 102.0
click at [966, 569] on span "1ST SHPMNT FEDEX:883937060495" at bounding box center [930, 558] width 224 height 38
copy span ":883937060495"
